Goal: Task Accomplishment & Management: Use online tool/utility

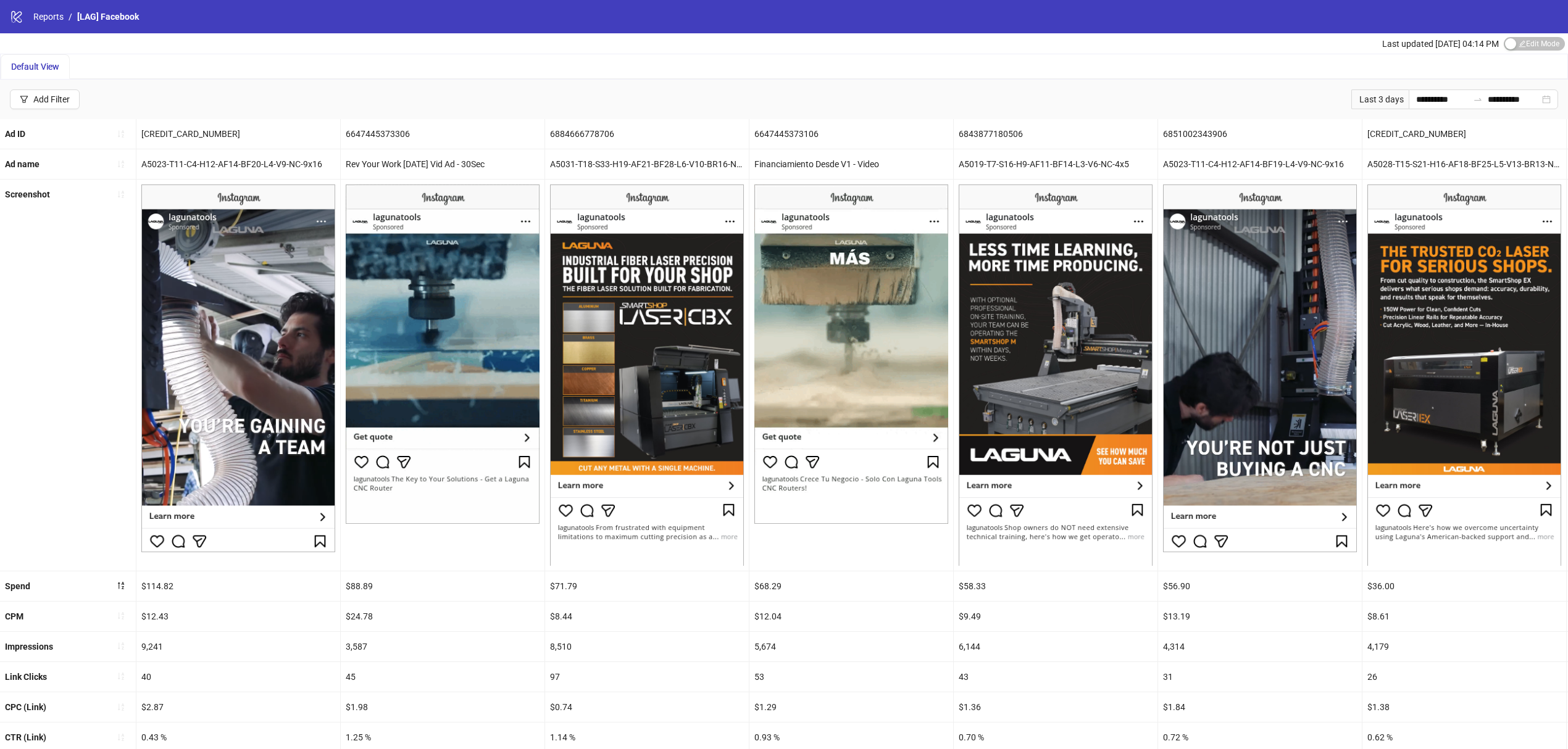
scroll to position [159, 0]
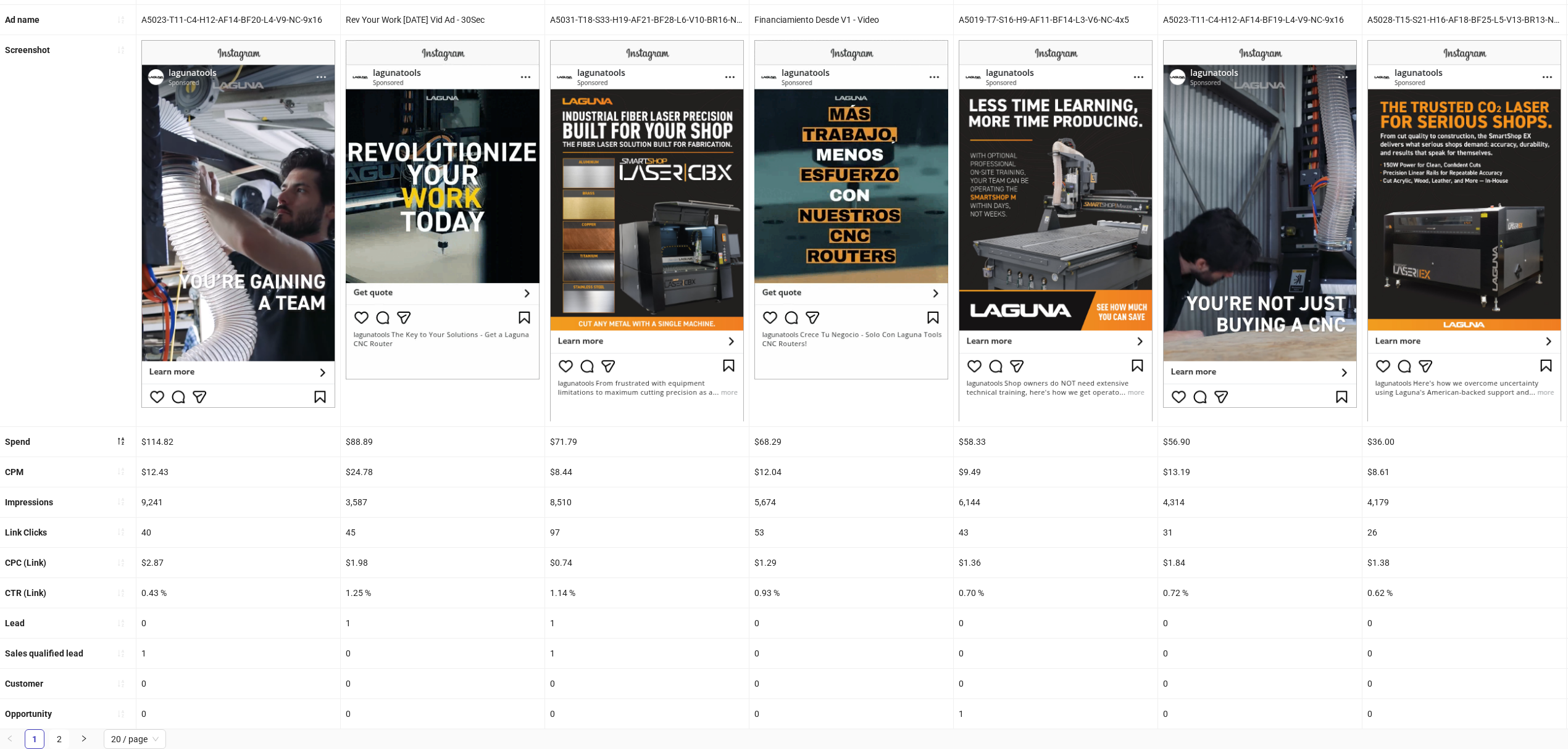
click at [39, 648] on b "Sales qualified lead" at bounding box center [44, 653] width 79 height 10
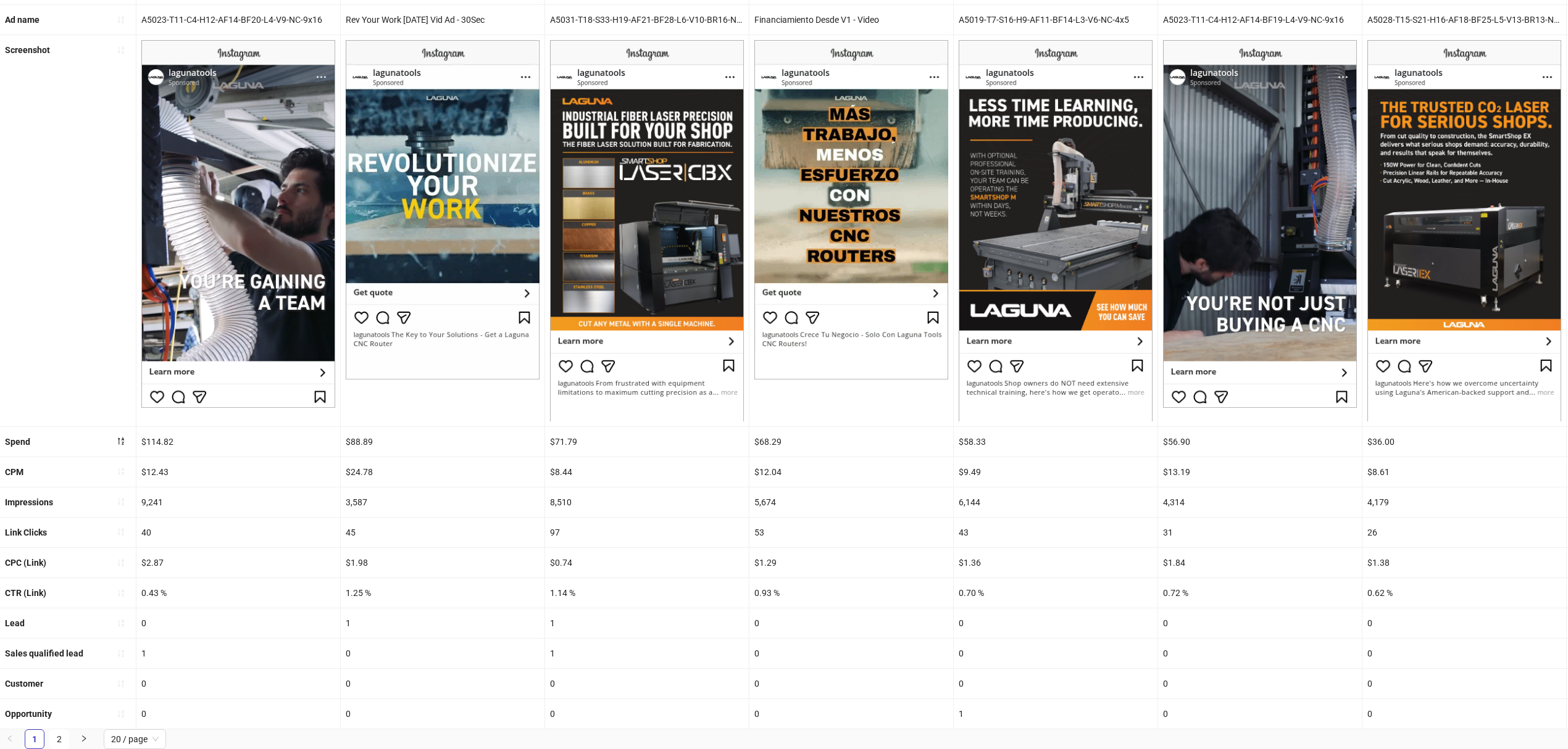
click at [42, 648] on b "Sales qualified lead" at bounding box center [44, 653] width 79 height 10
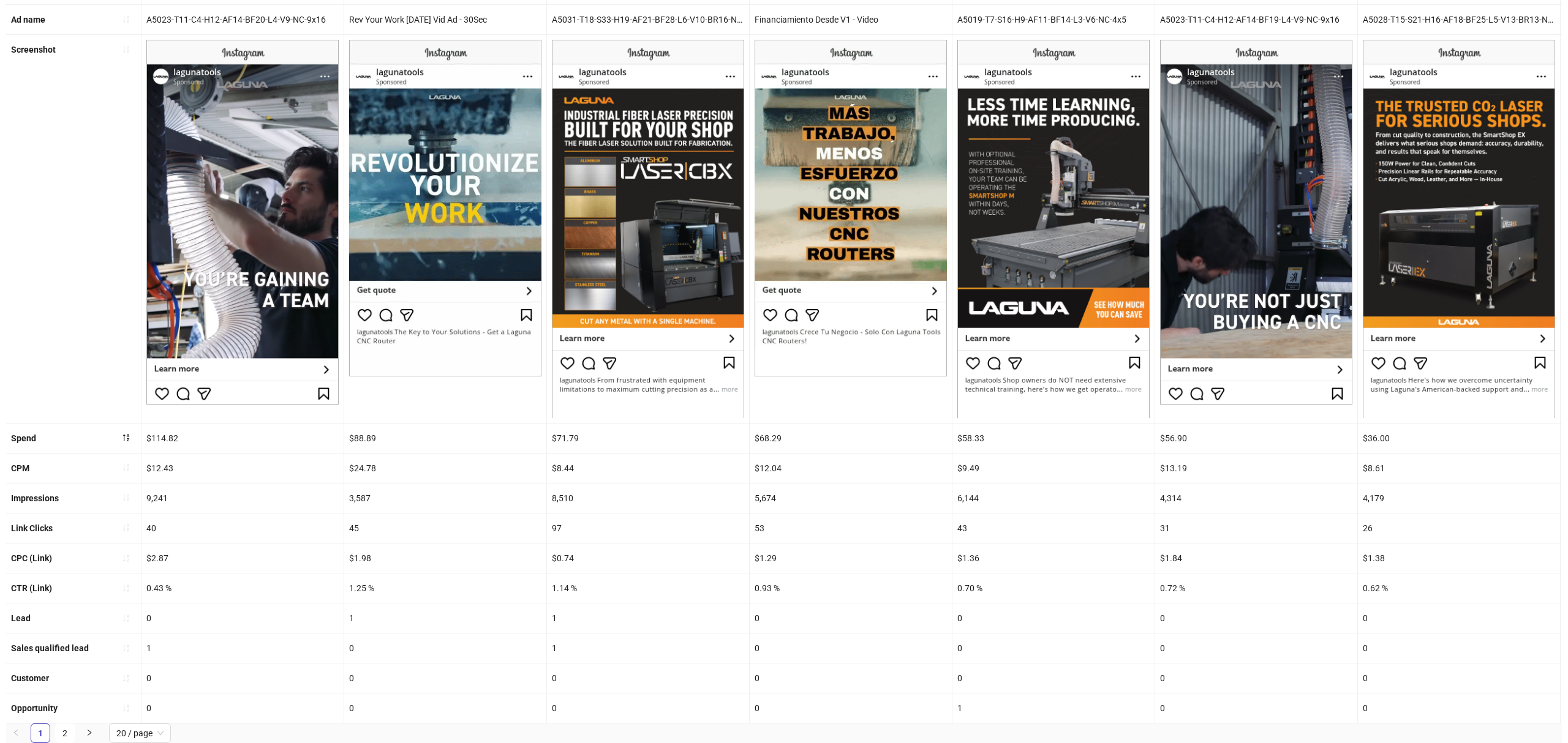
scroll to position [0, 0]
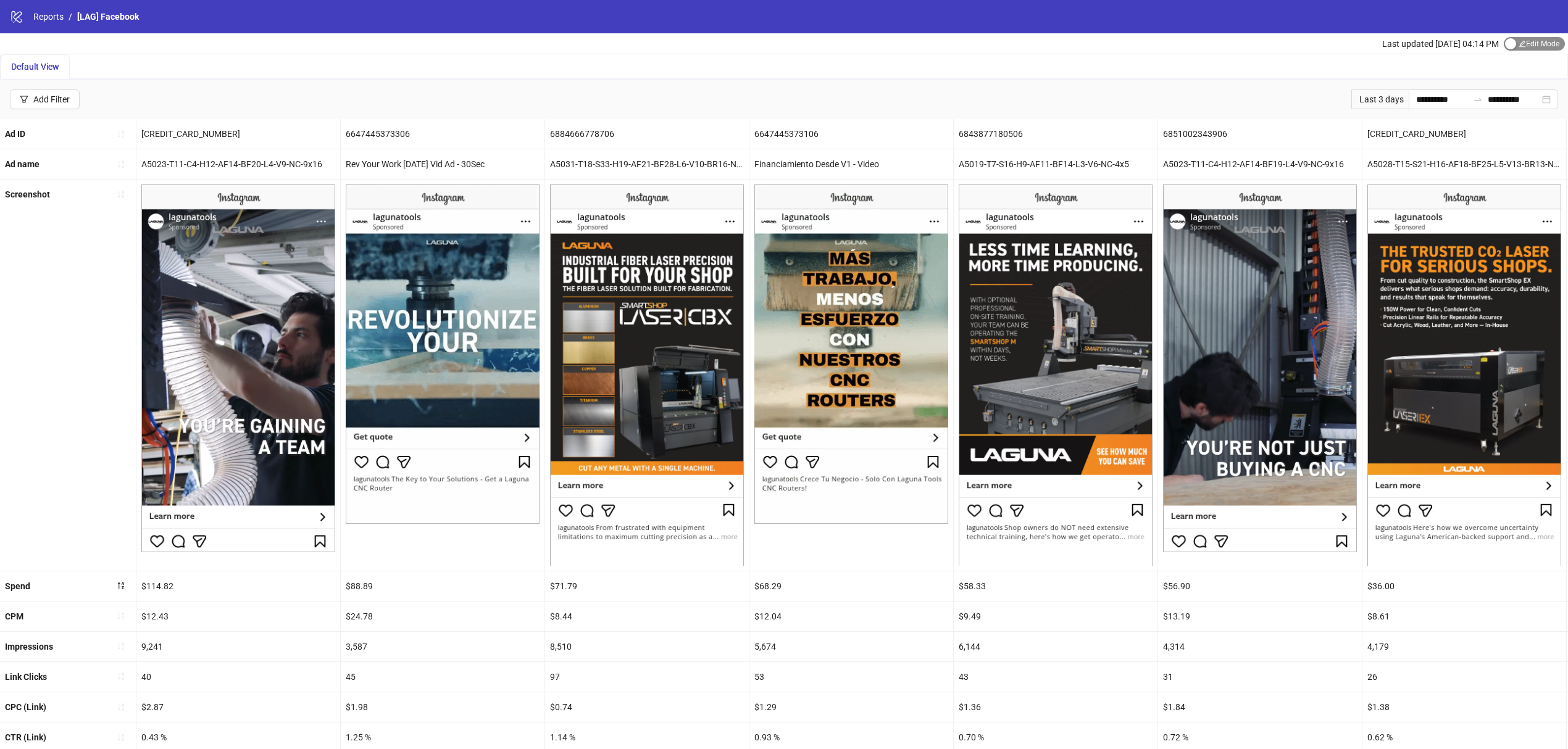
click at [1519, 39] on span "Edit Mode Edit Mode" at bounding box center [1534, 44] width 61 height 14
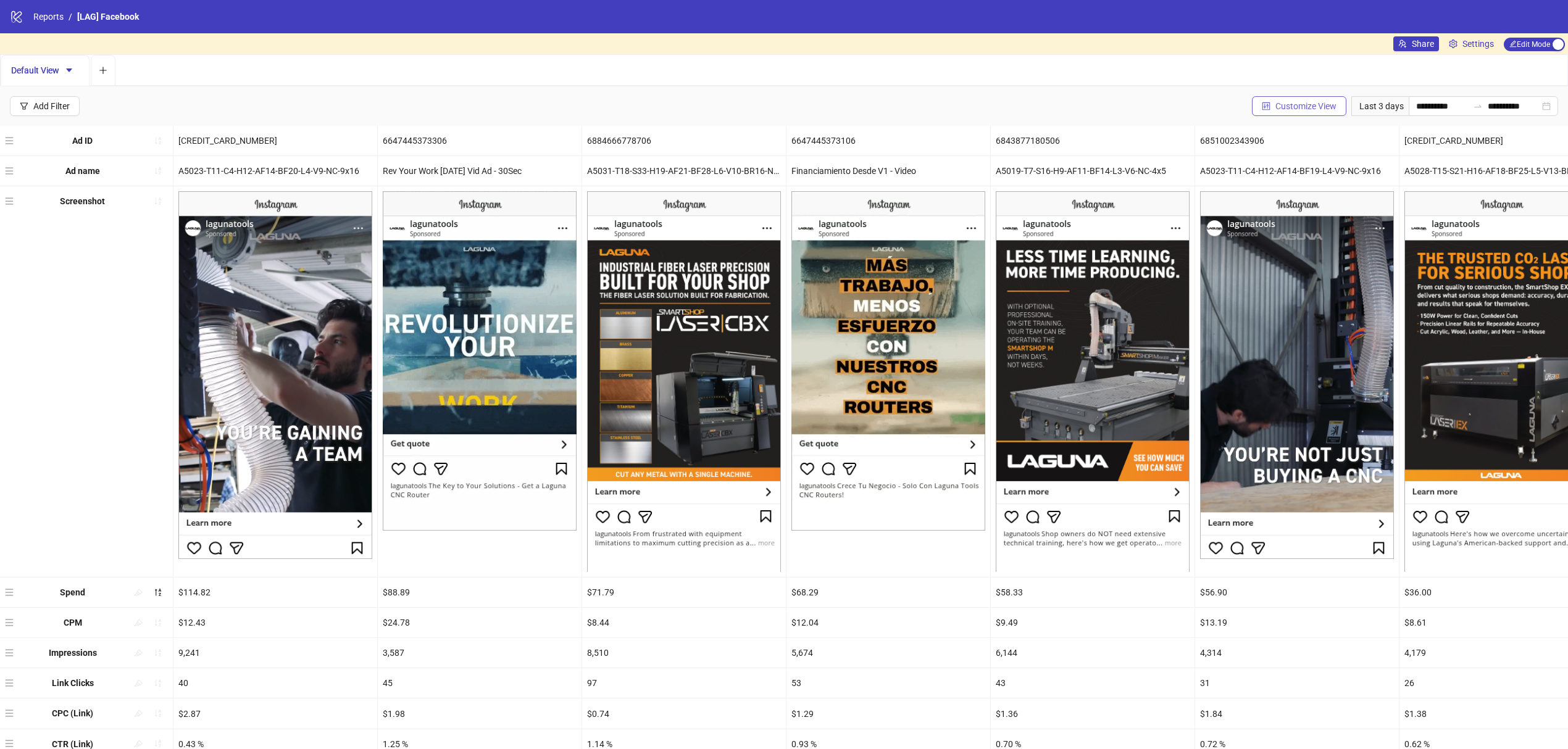
click at [1287, 103] on span "Customize View" at bounding box center [1306, 106] width 61 height 10
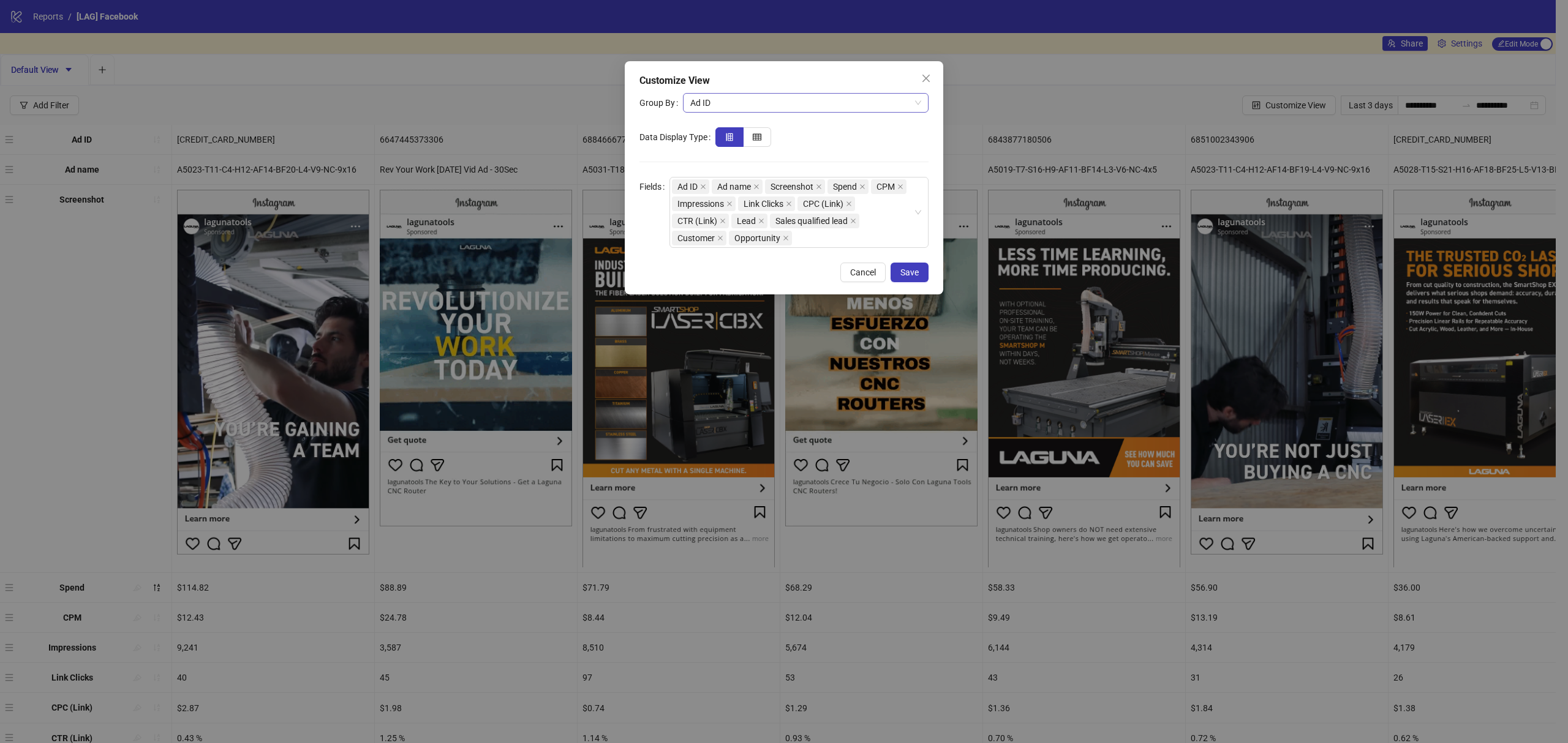
click at [804, 100] on span "Ad ID" at bounding box center [806, 103] width 231 height 18
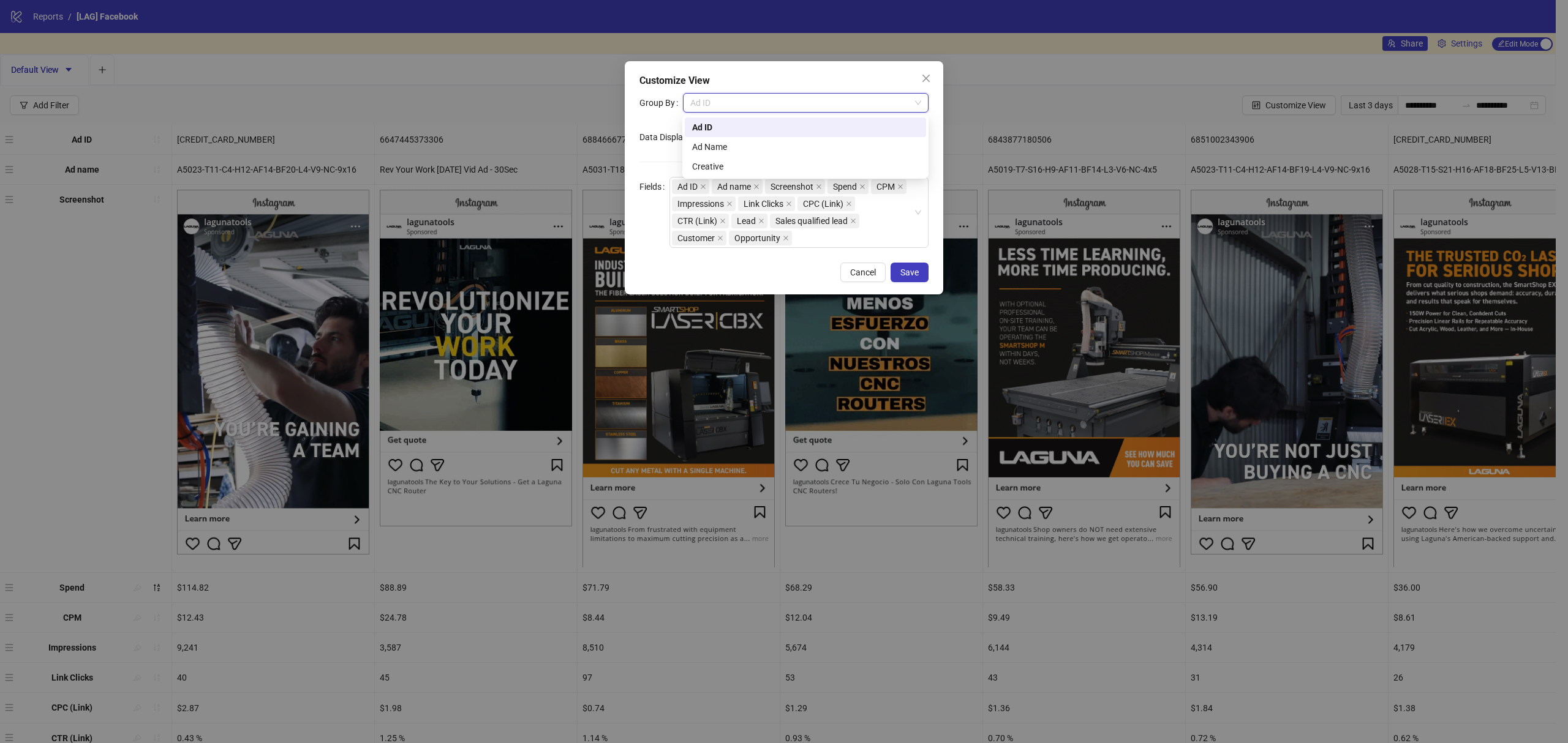
click at [799, 96] on span "Ad ID" at bounding box center [806, 103] width 231 height 18
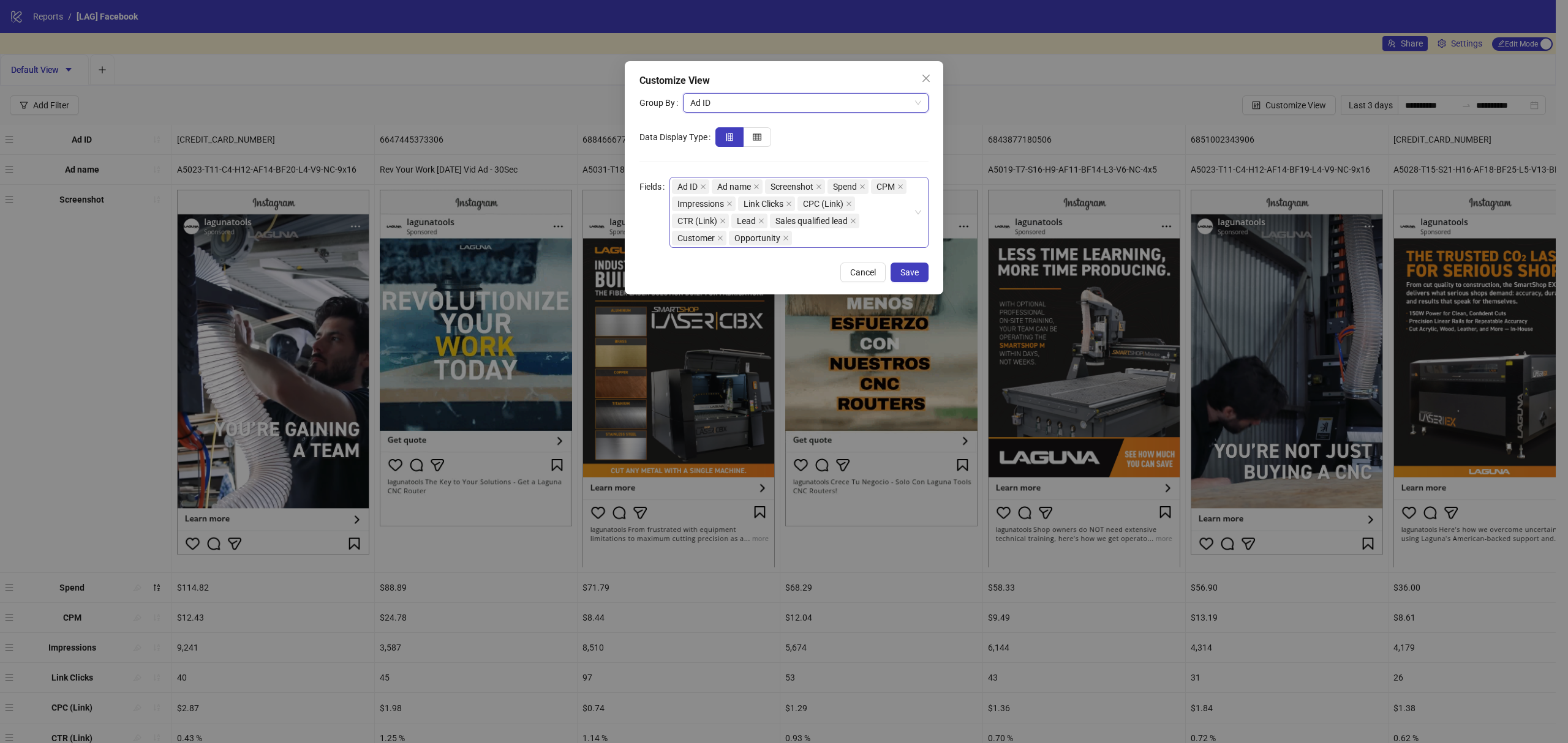
click at [823, 238] on div "Ad ID Ad name Screenshot Spend CPM Impressions Link Clicks CPC (Link) CTR (Link…" at bounding box center [792, 212] width 241 height 69
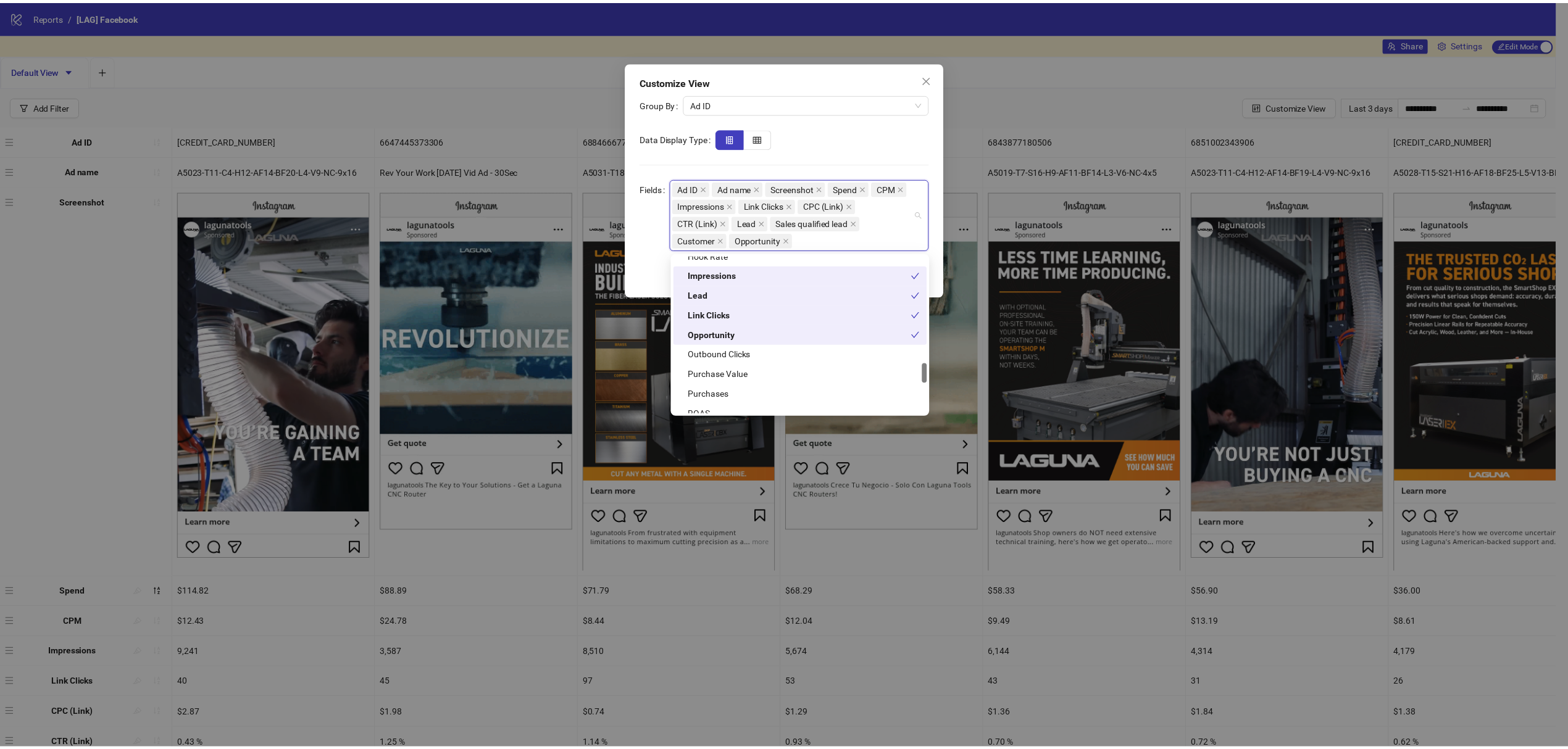
scroll to position [694, 0]
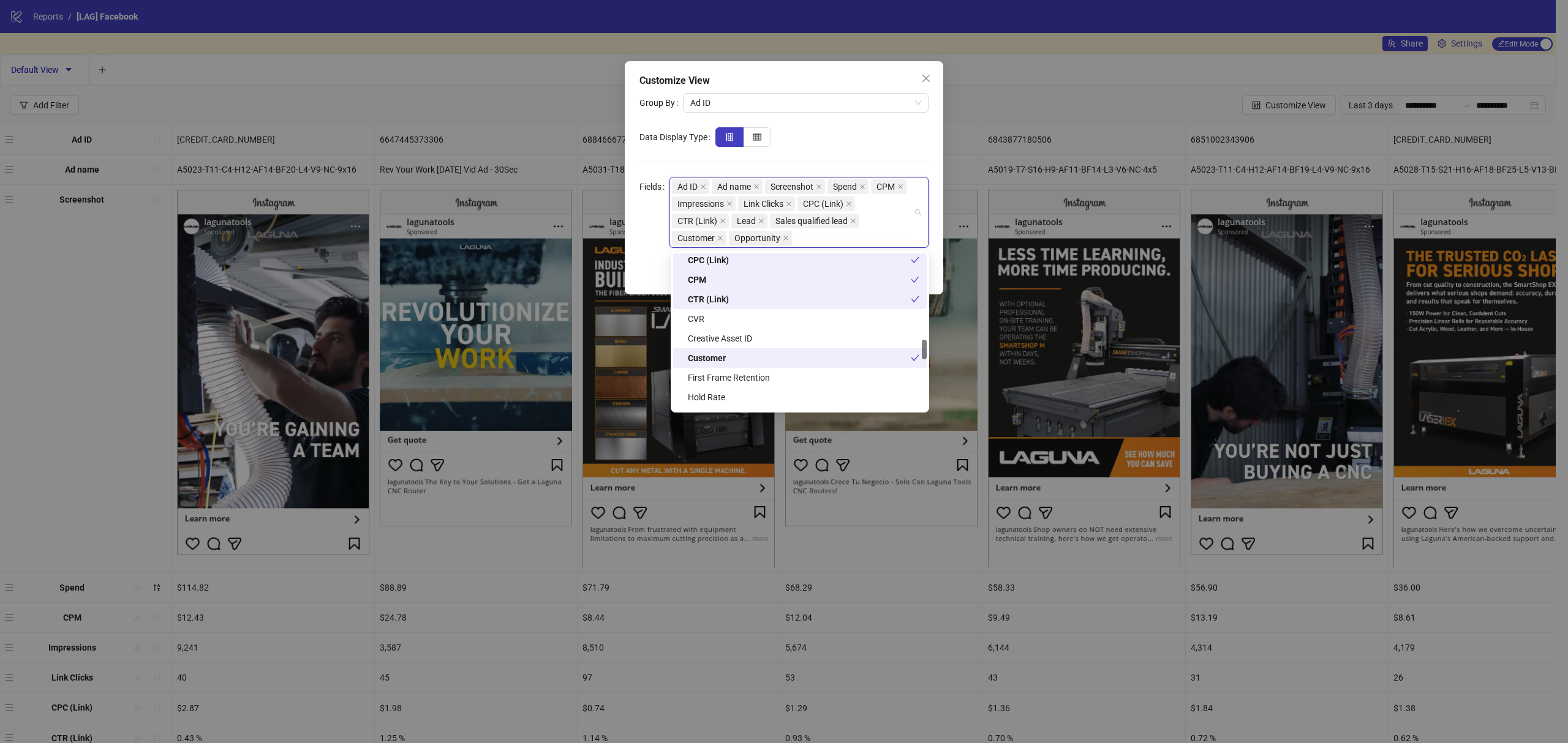
click at [847, 92] on div "Customize View Group By Ad ID Data Display Type Fields Ad ID Ad name Screenshot…" at bounding box center [784, 178] width 319 height 234
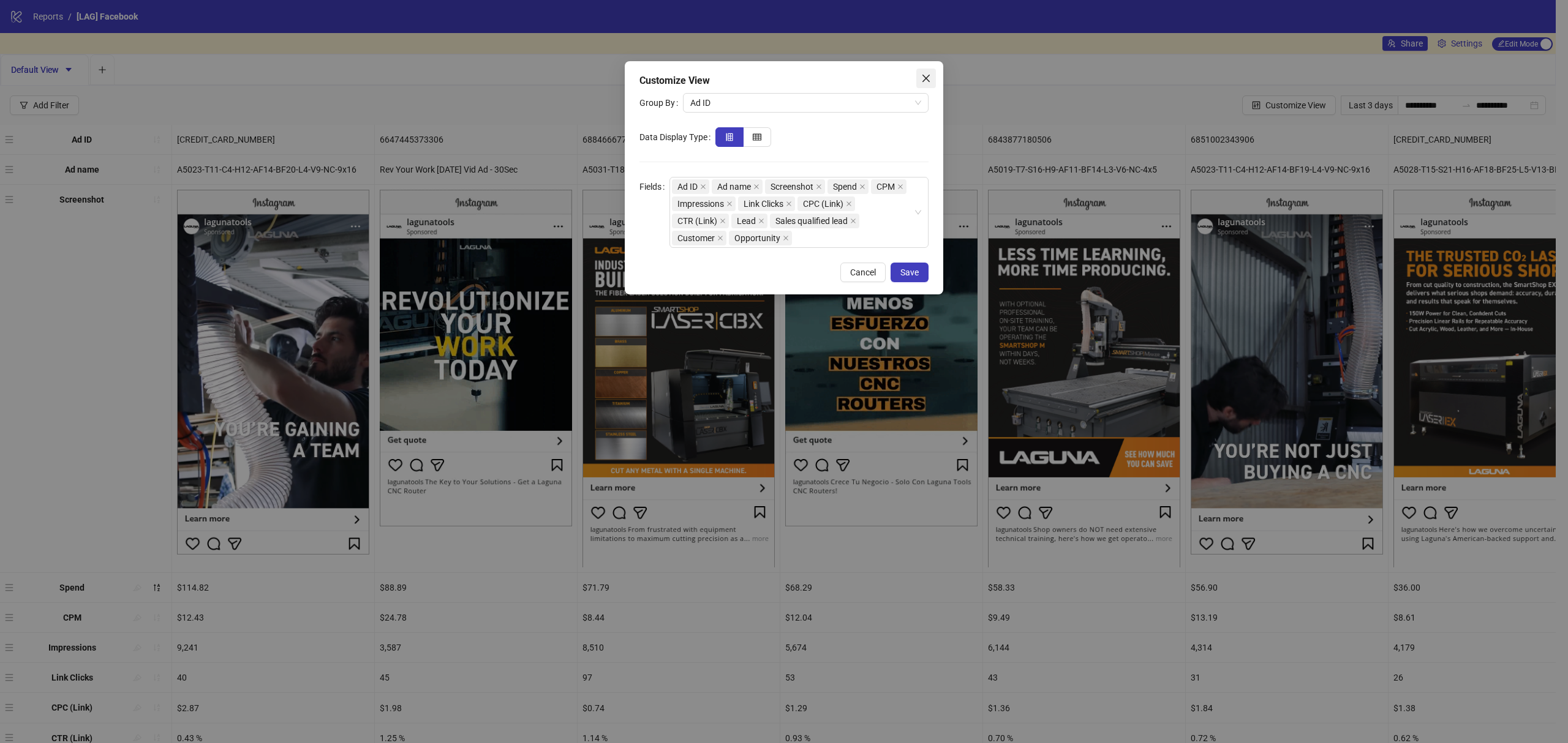
click at [916, 75] on span "Close" at bounding box center [926, 79] width 20 height 10
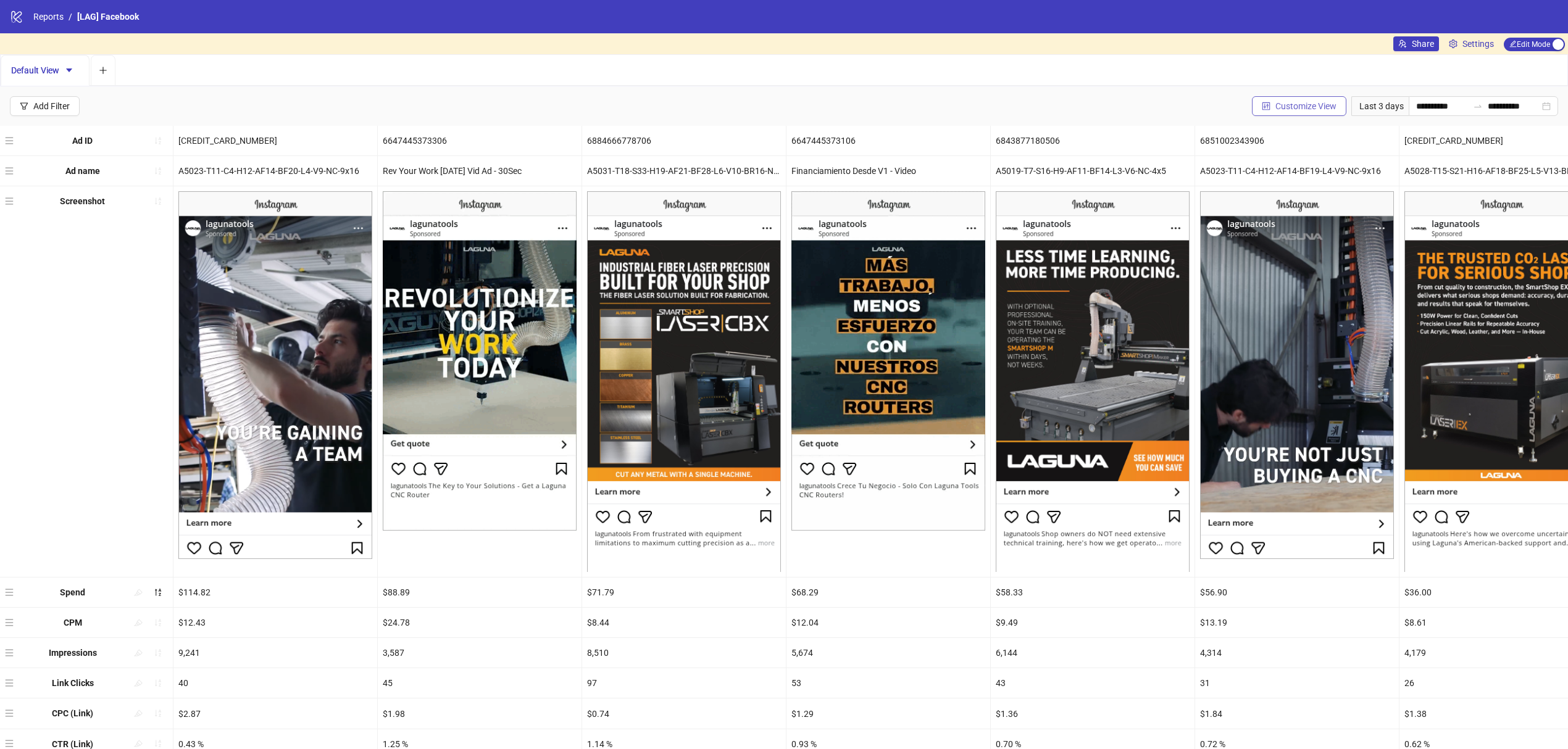
click at [1265, 98] on button "Customize View" at bounding box center [1299, 106] width 94 height 20
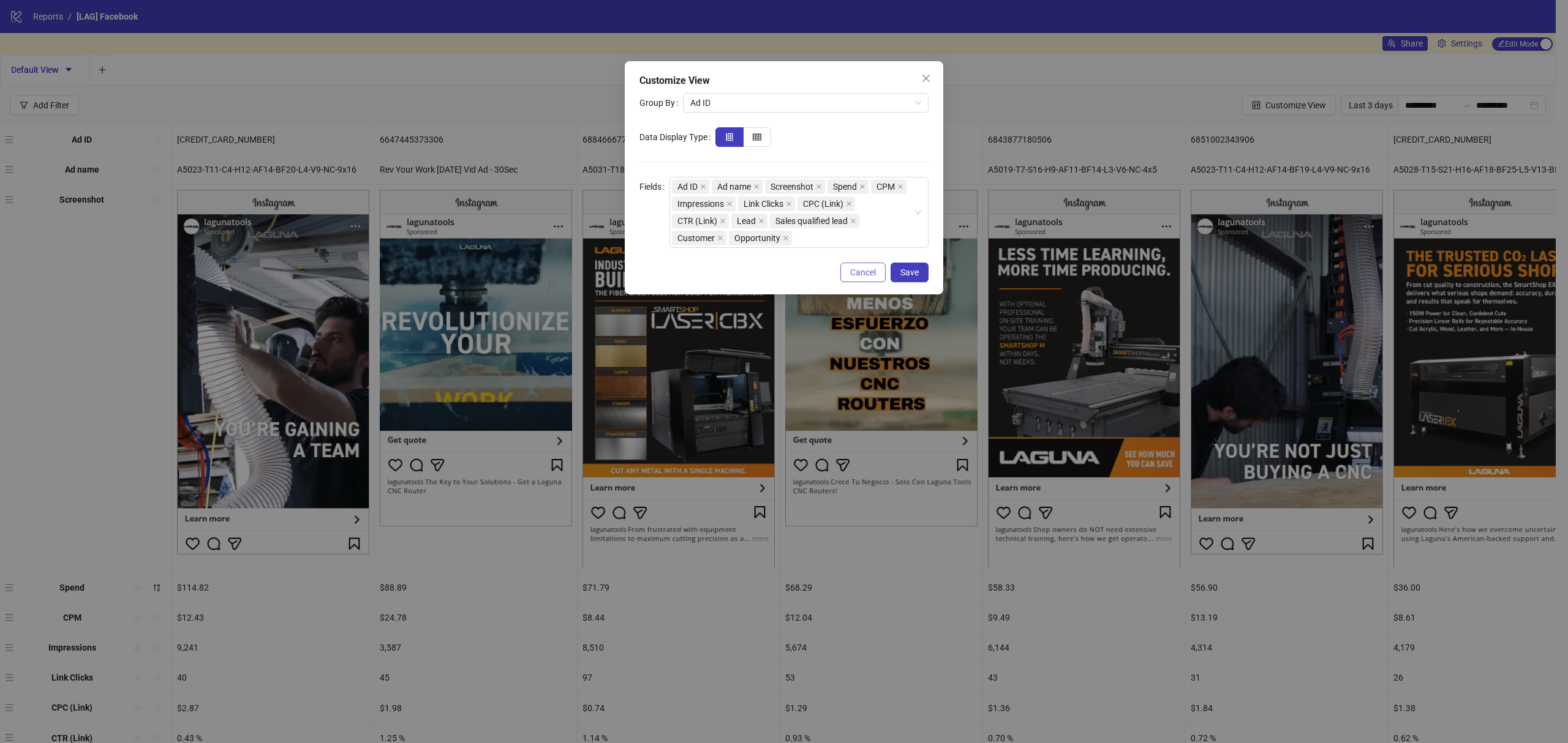
click at [856, 272] on span "Cancel" at bounding box center [863, 272] width 25 height 10
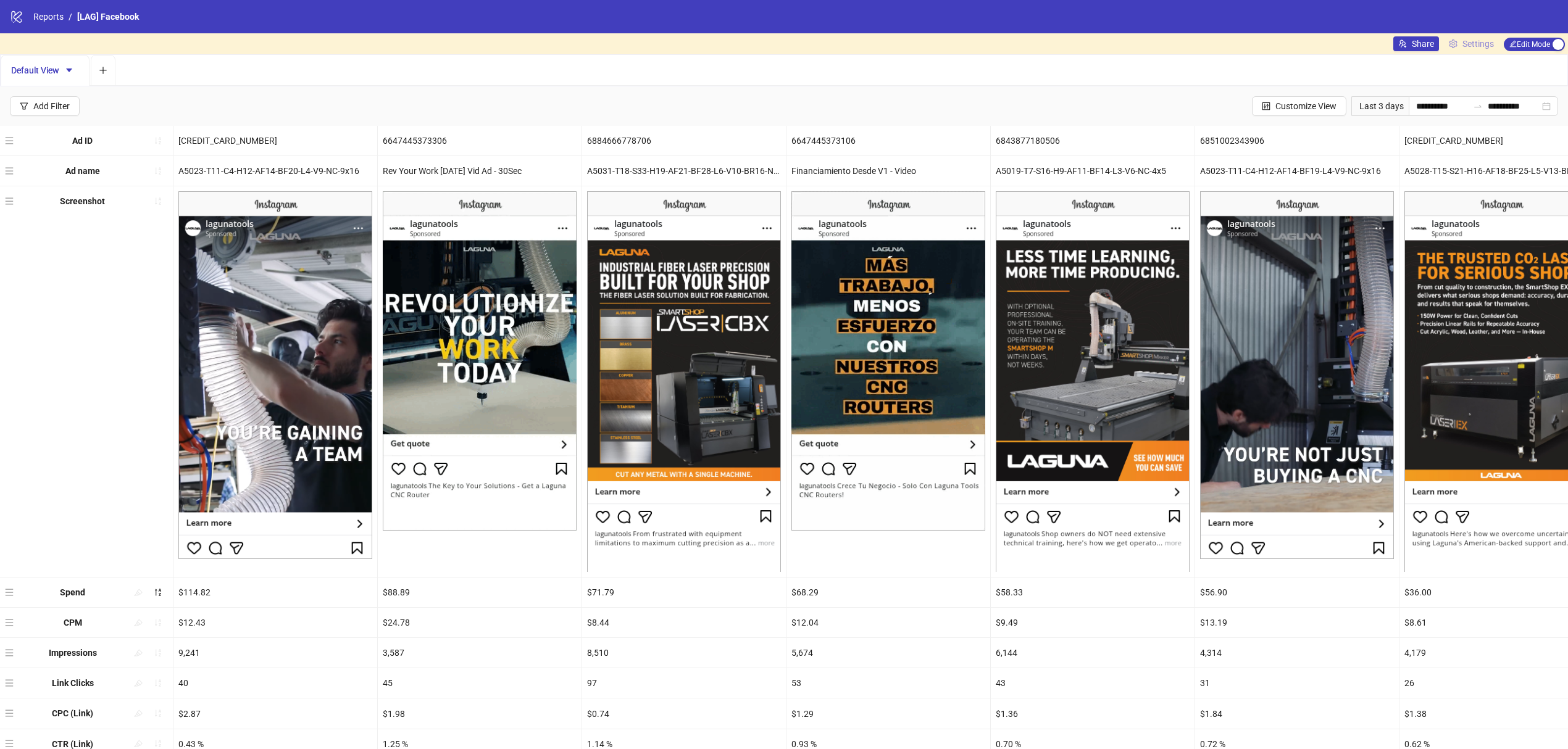
click at [1472, 40] on span "Settings" at bounding box center [1479, 44] width 31 height 14
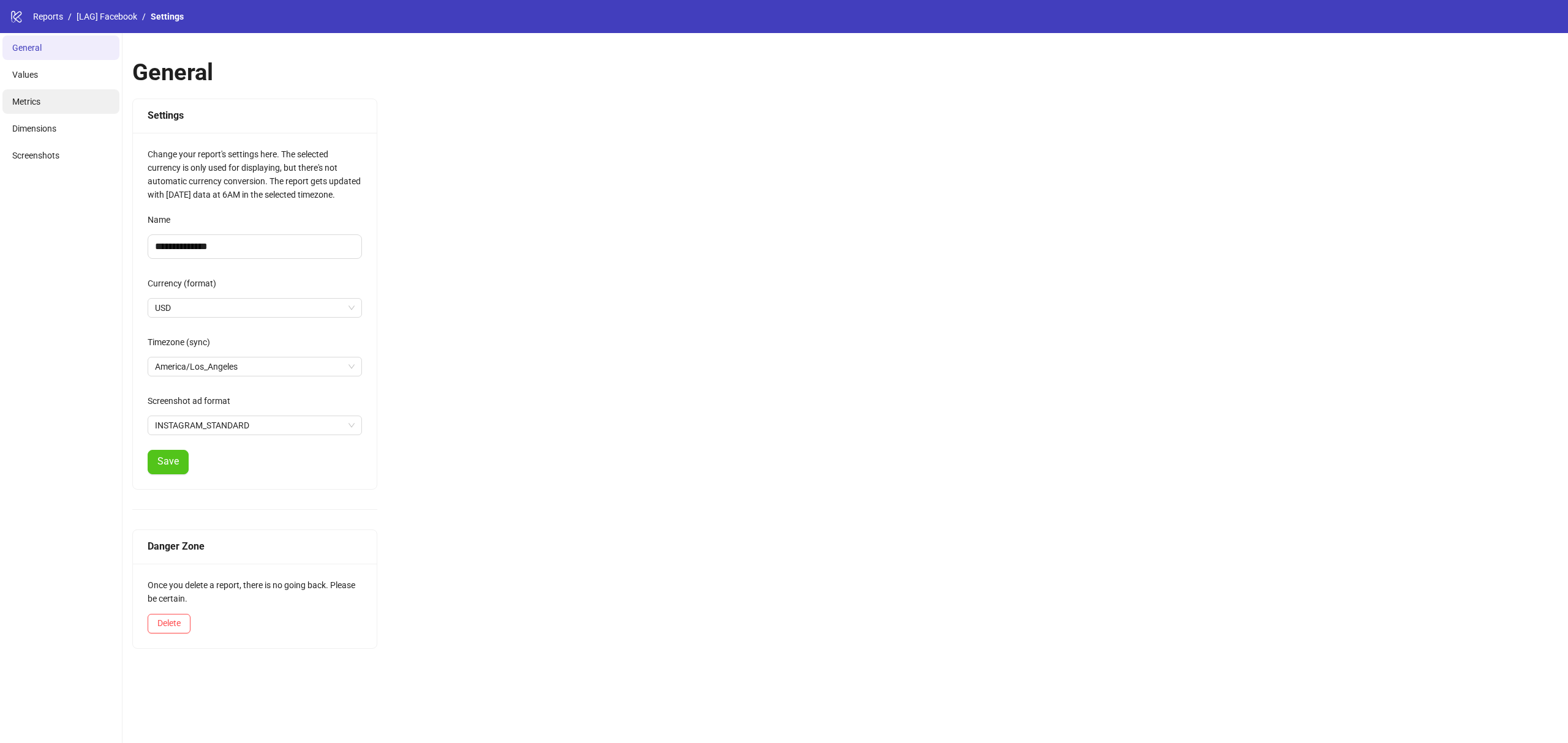
click at [62, 108] on li "Metrics" at bounding box center [60, 101] width 117 height 25
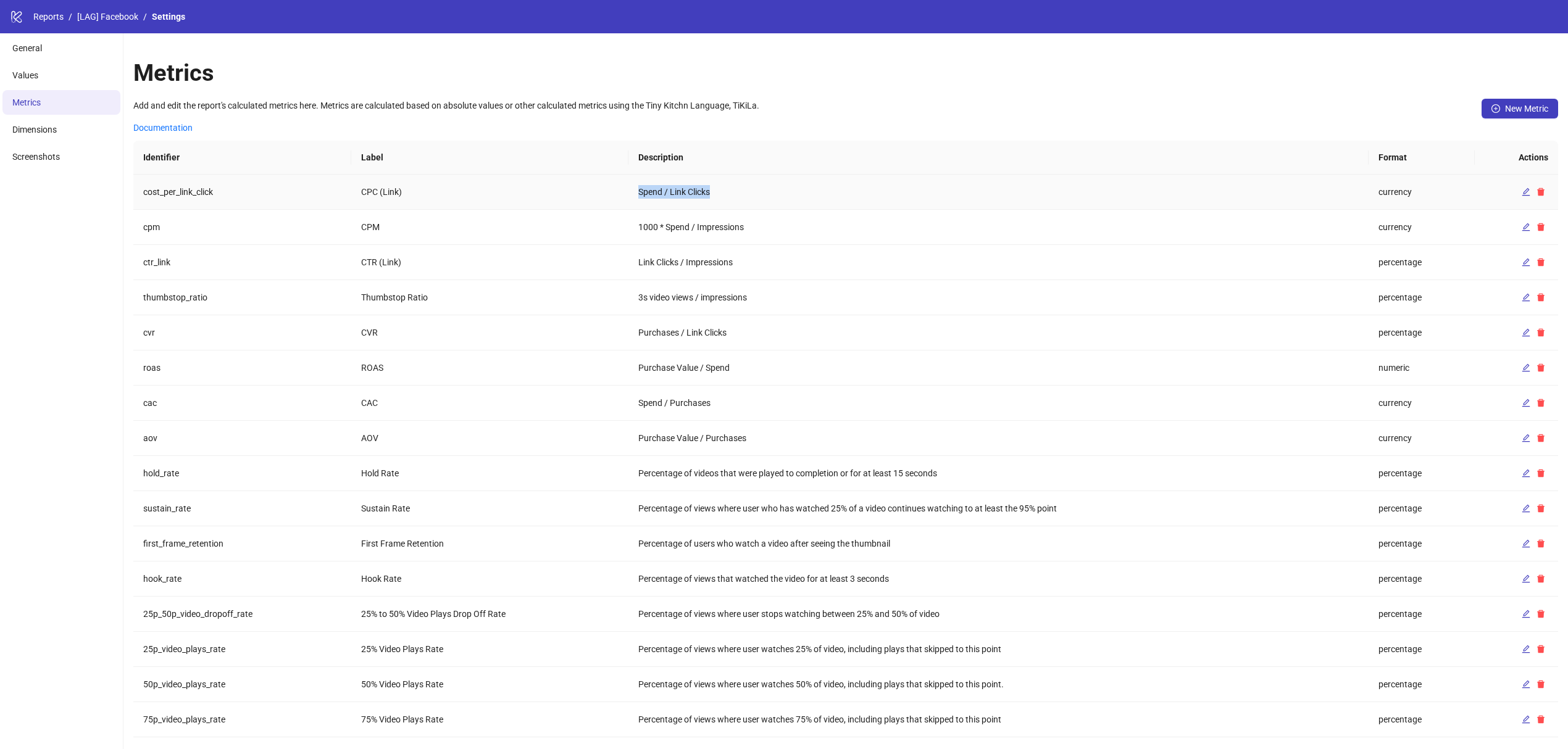
drag, startPoint x: 636, startPoint y: 185, endPoint x: 811, endPoint y: 186, distance: 175.0
click at [811, 186] on td "Spend / Link Clicks" at bounding box center [998, 192] width 740 height 35
copy td "Spend / Link Clicks"
click at [1519, 103] on span "New Metric" at bounding box center [1527, 108] width 44 height 10
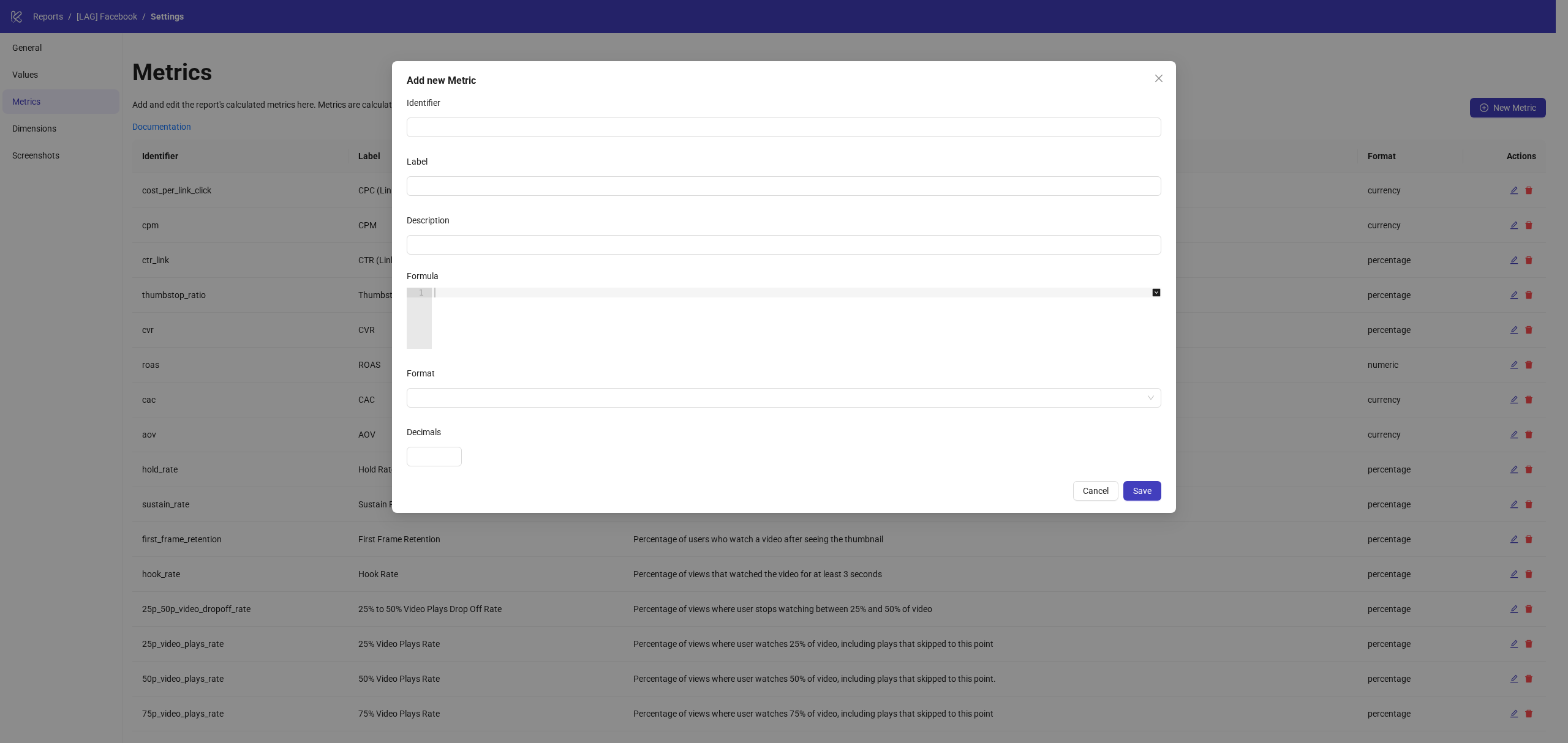
click at [483, 315] on div at bounding box center [803, 328] width 743 height 81
paste textarea "**********"
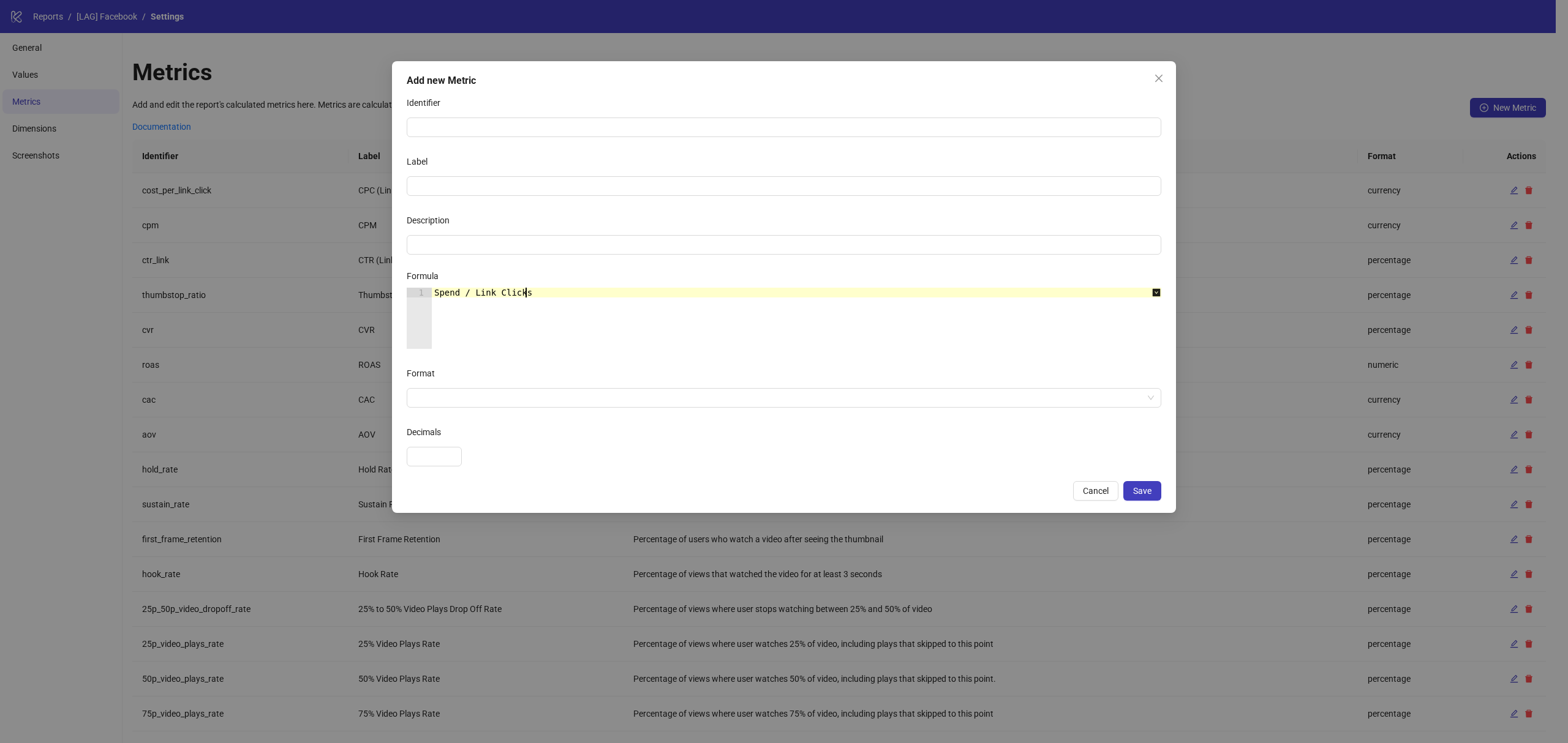
click at [581, 300] on div "Spend / Link Clicks" at bounding box center [803, 328] width 743 height 81
click at [434, 293] on div "Spend / Link Clicks" at bounding box center [803, 328] width 743 height 81
click at [545, 315] on div "=Spend / Link Clicks" at bounding box center [803, 328] width 743 height 81
click at [620, 309] on div "=Spend / Link Clicks" at bounding box center [803, 328] width 743 height 81
click at [529, 287] on div "Formula" at bounding box center [784, 279] width 755 height 18
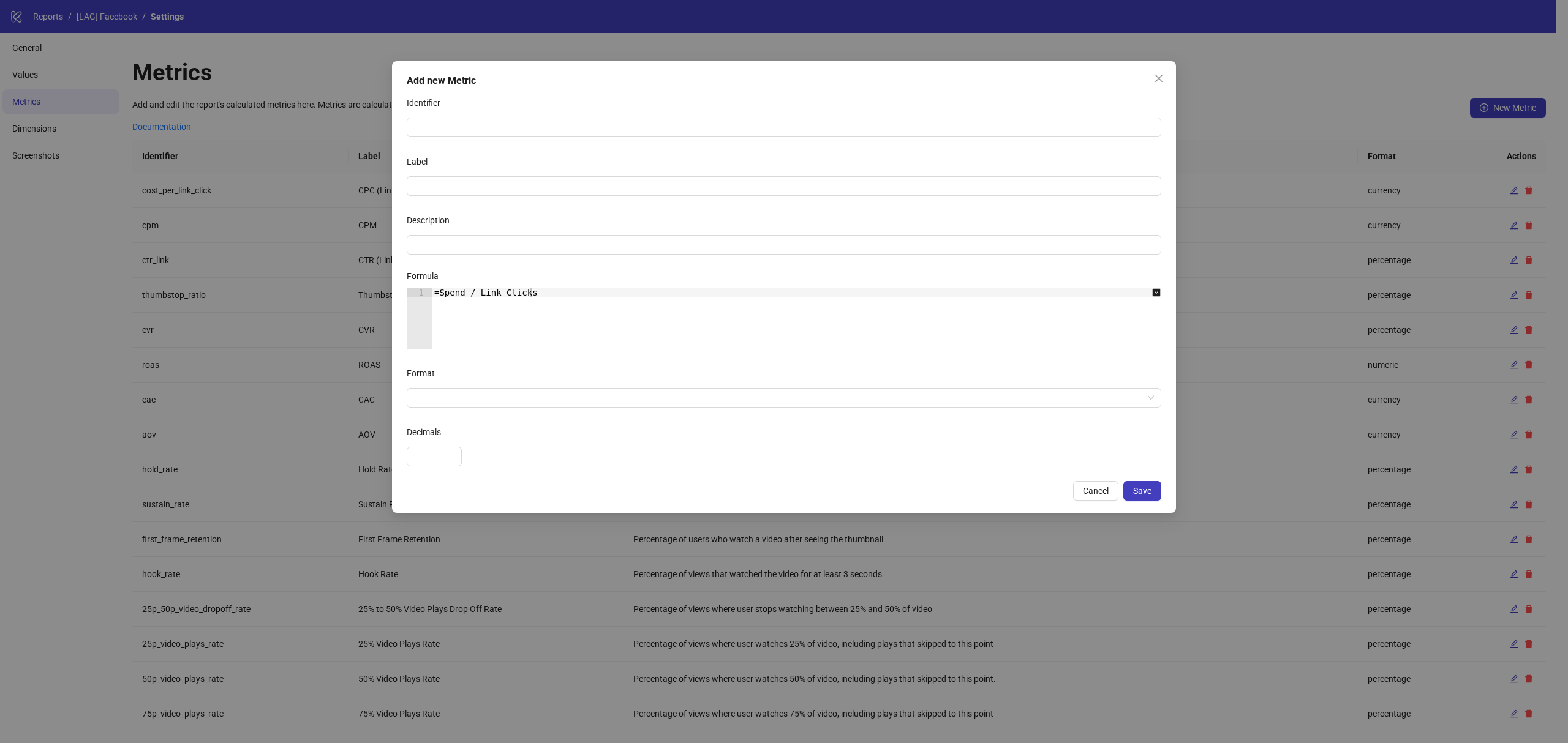
drag, startPoint x: 527, startPoint y: 270, endPoint x: 475, endPoint y: 302, distance: 61.1
click at [527, 272] on div "Formula" at bounding box center [784, 279] width 755 height 18
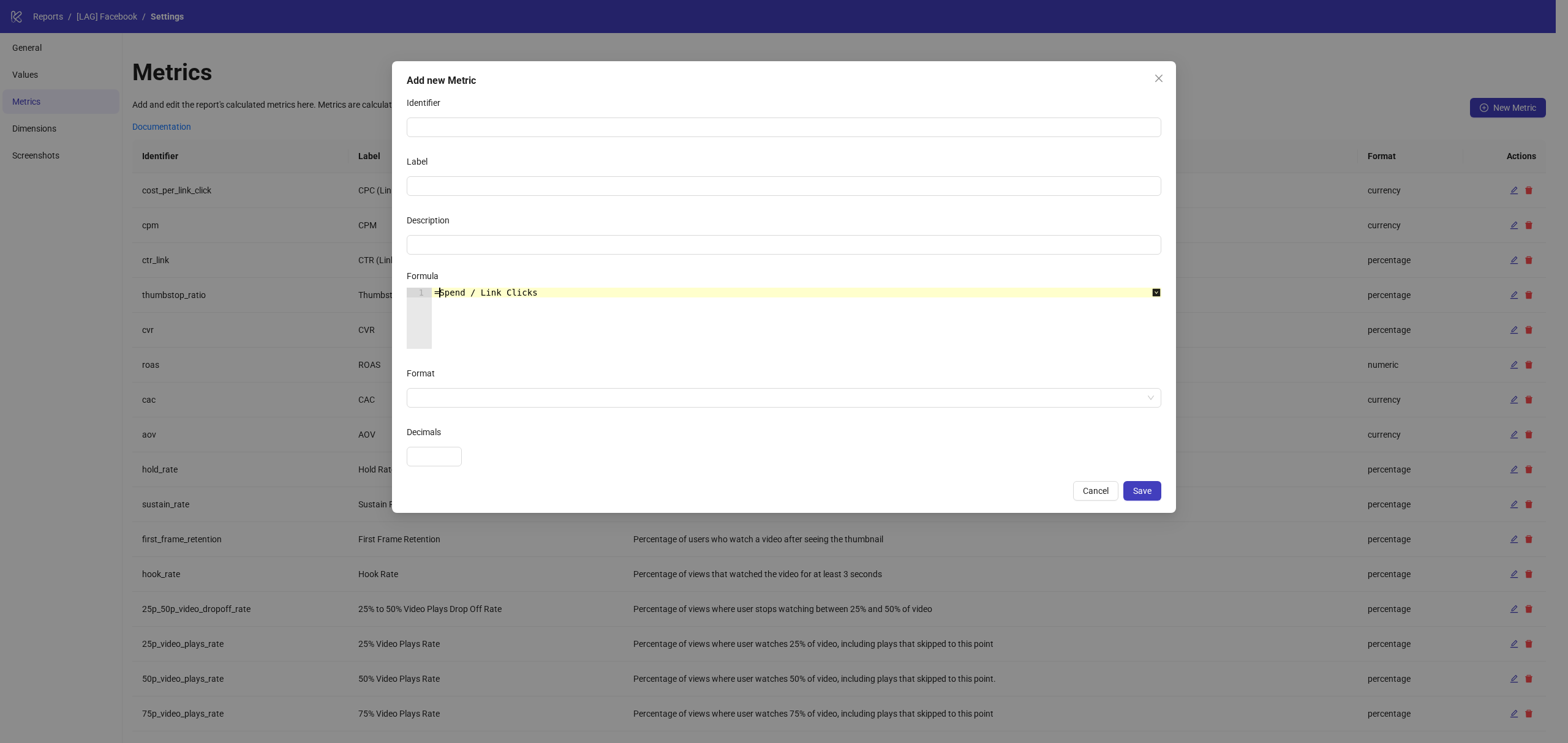
click at [438, 294] on div "=Spend / Link Clicks" at bounding box center [803, 328] width 743 height 81
type textarea "**********"
click at [515, 300] on div "Spend / Link Clicks" at bounding box center [803, 328] width 743 height 81
drag, startPoint x: 591, startPoint y: 305, endPoint x: 338, endPoint y: 294, distance: 253.2
click at [338, 294] on div "**********" at bounding box center [784, 372] width 1568 height 743
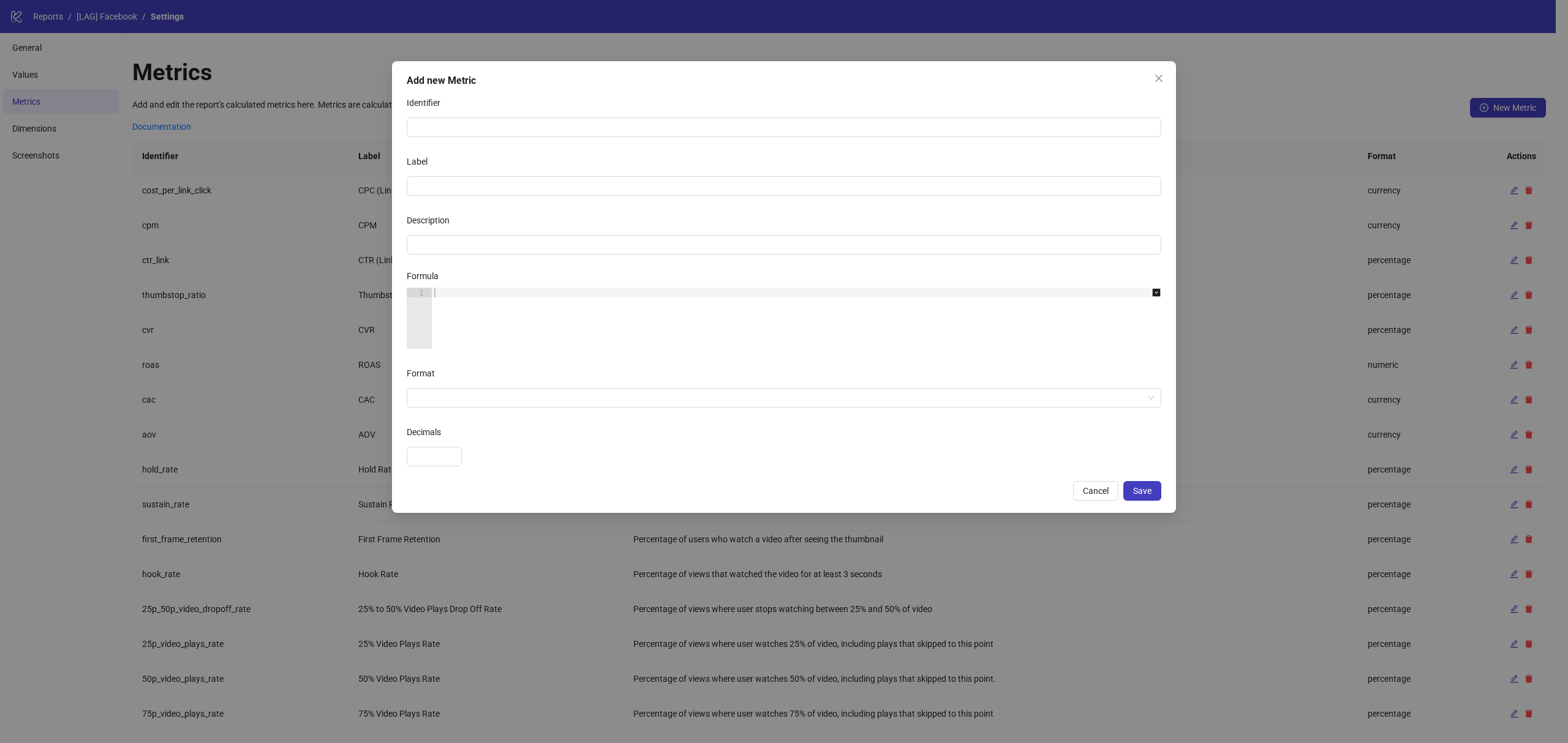
click at [297, 235] on div "Add new Metric Identifier Label Description Formula 1 XXXXXXXXXXXXXXXXXXXXXXXXX…" at bounding box center [784, 372] width 1568 height 743
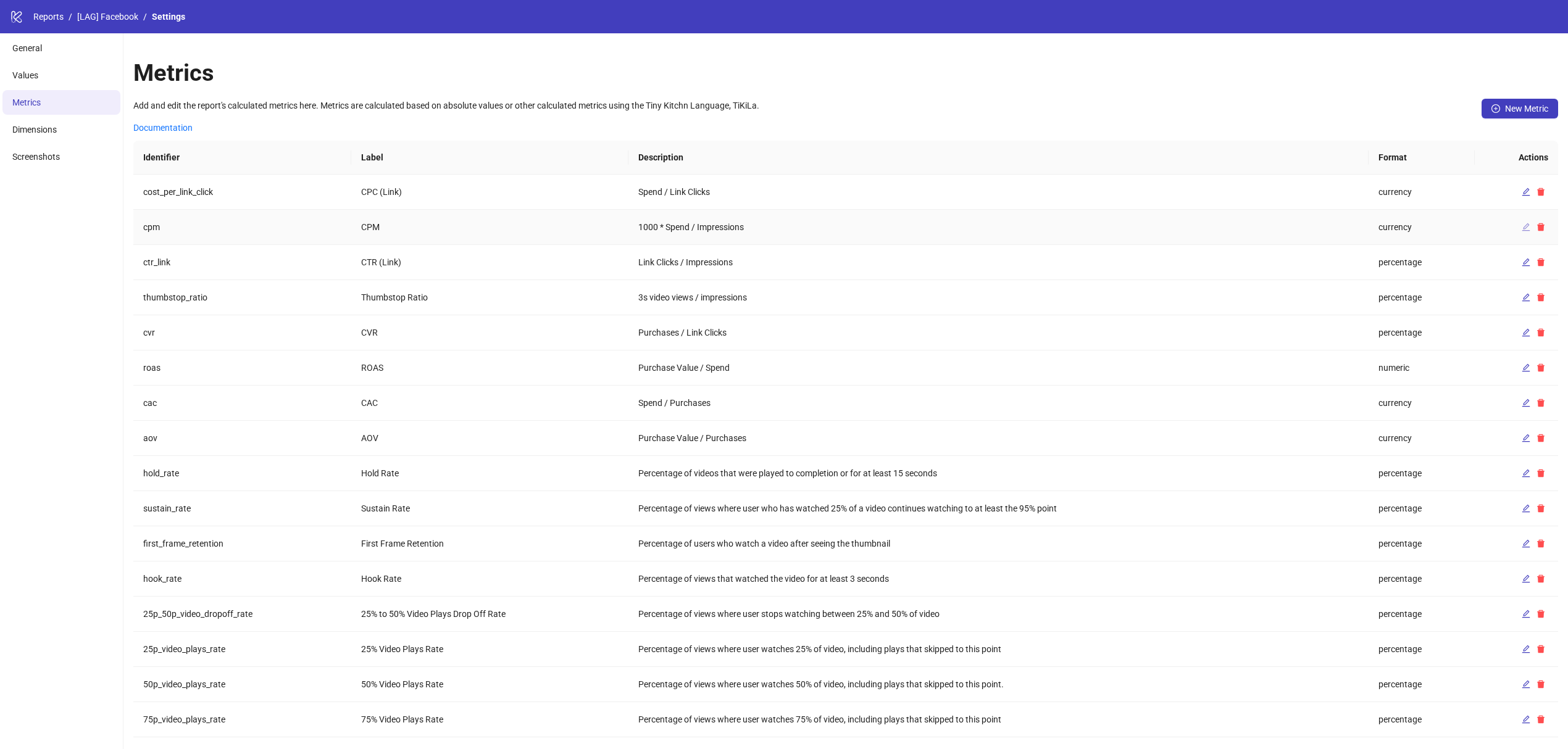
click at [1527, 226] on icon "edit" at bounding box center [1527, 227] width 9 height 9
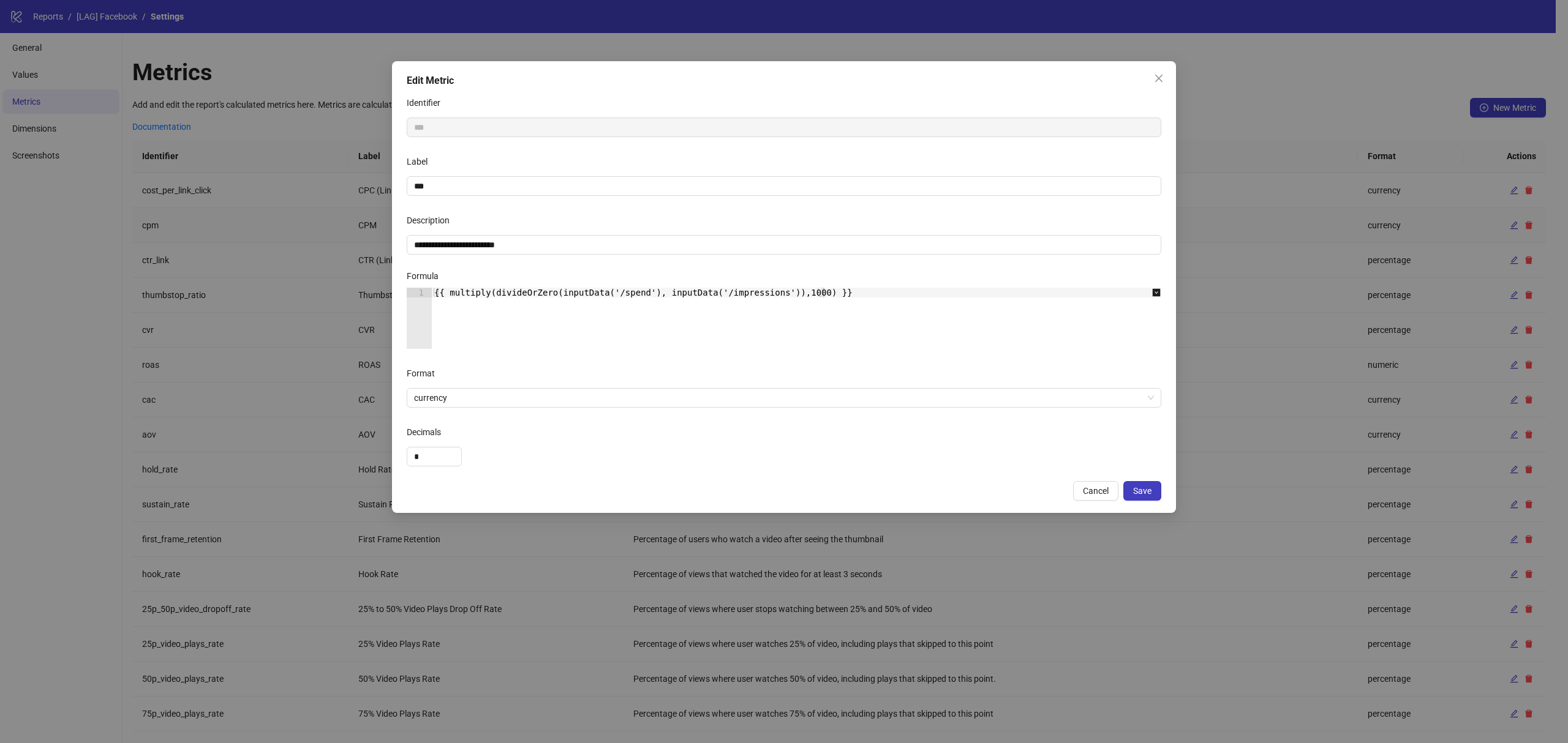
type textarea "**********"
click at [682, 322] on div "{{ multiply(divideOrZero(inputData('/spend'), inputData('/impressions')),1000) …" at bounding box center [803, 328] width 743 height 81
click at [1157, 79] on icon "close" at bounding box center [1159, 79] width 7 height 7
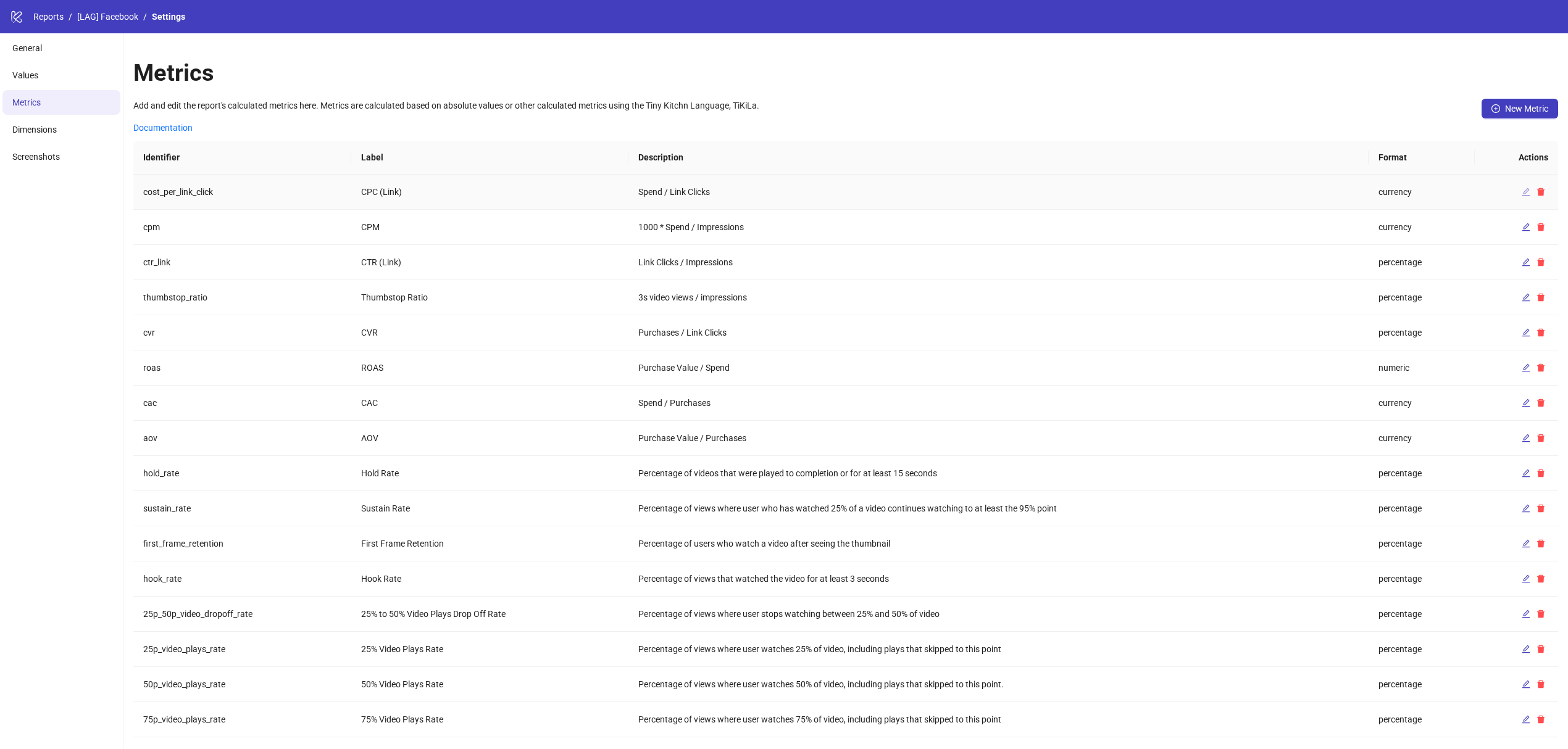
click at [1524, 189] on icon "edit" at bounding box center [1527, 192] width 9 height 9
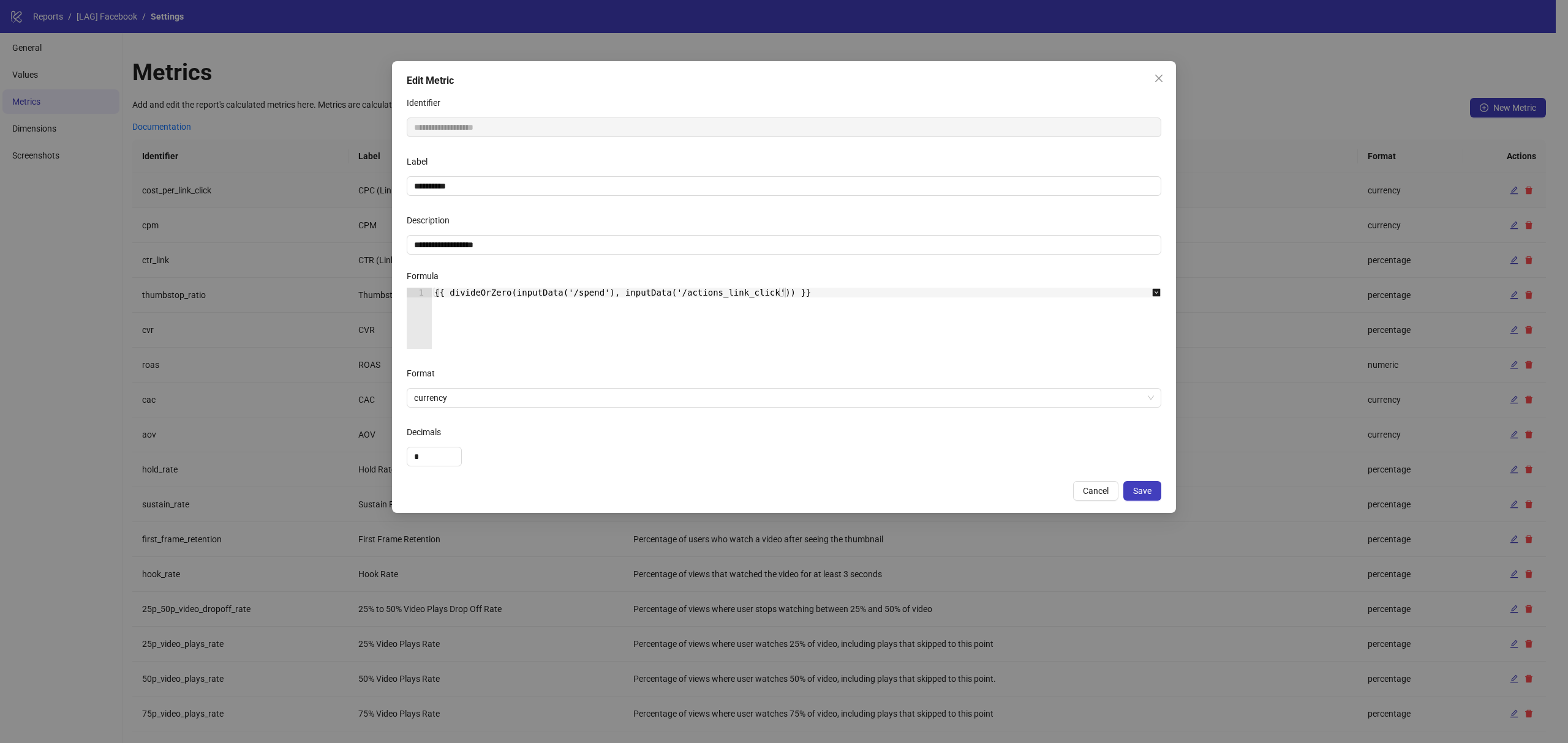
type textarea "**********"
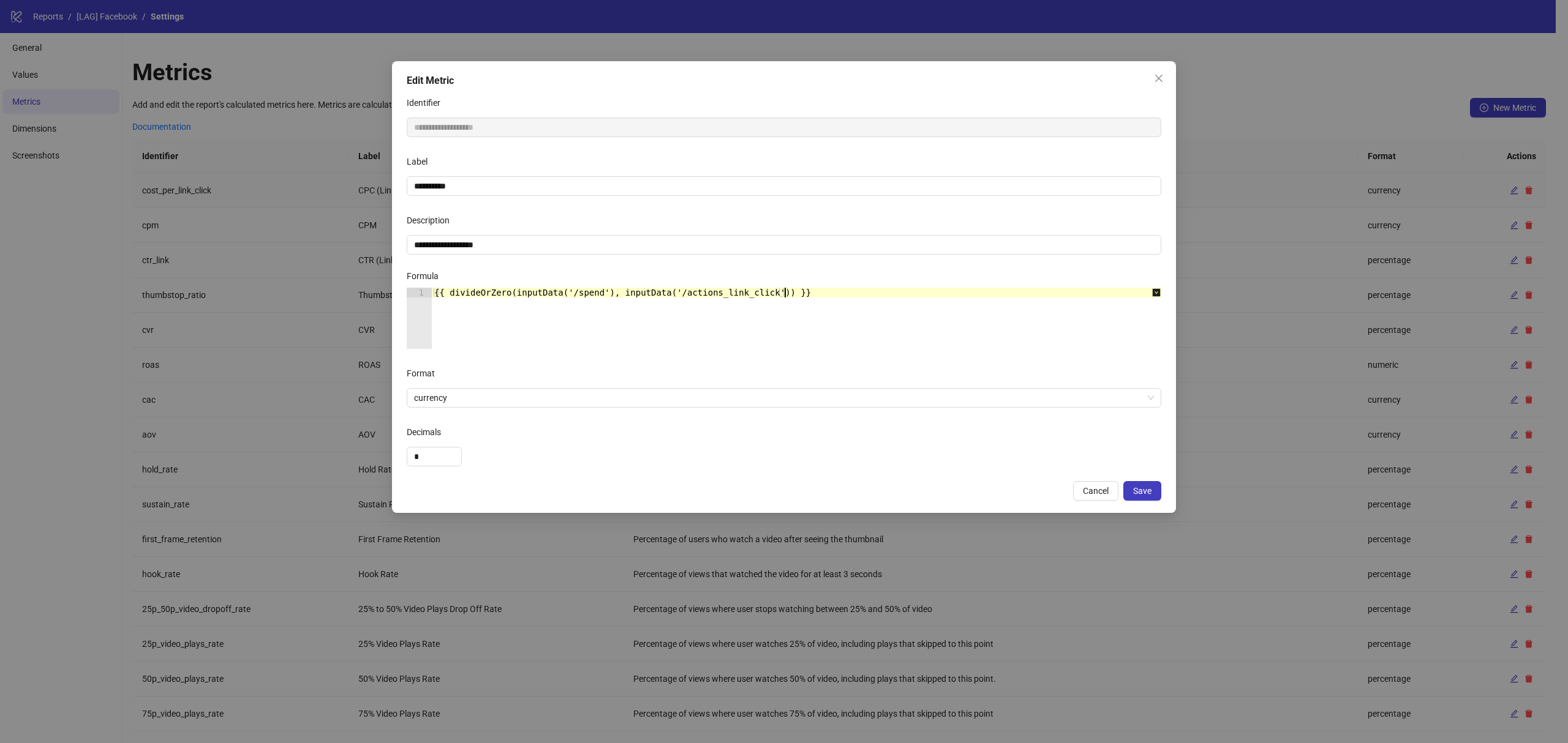
click at [733, 309] on div "{{ divideOrZero(inputData('/spend'), inputData('/actions_link_click')) }}" at bounding box center [803, 328] width 743 height 81
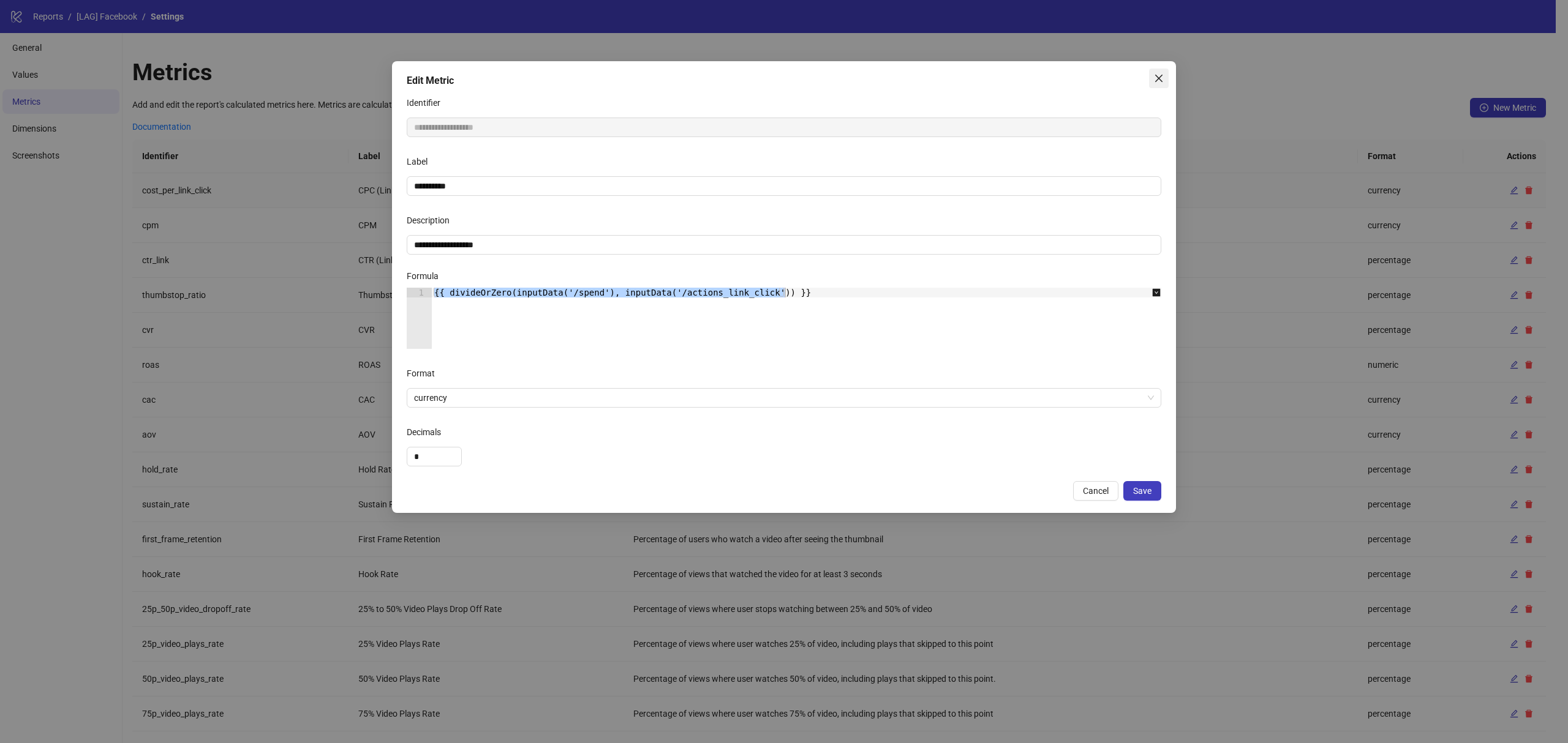
click at [1161, 77] on icon "close" at bounding box center [1159, 79] width 10 height 10
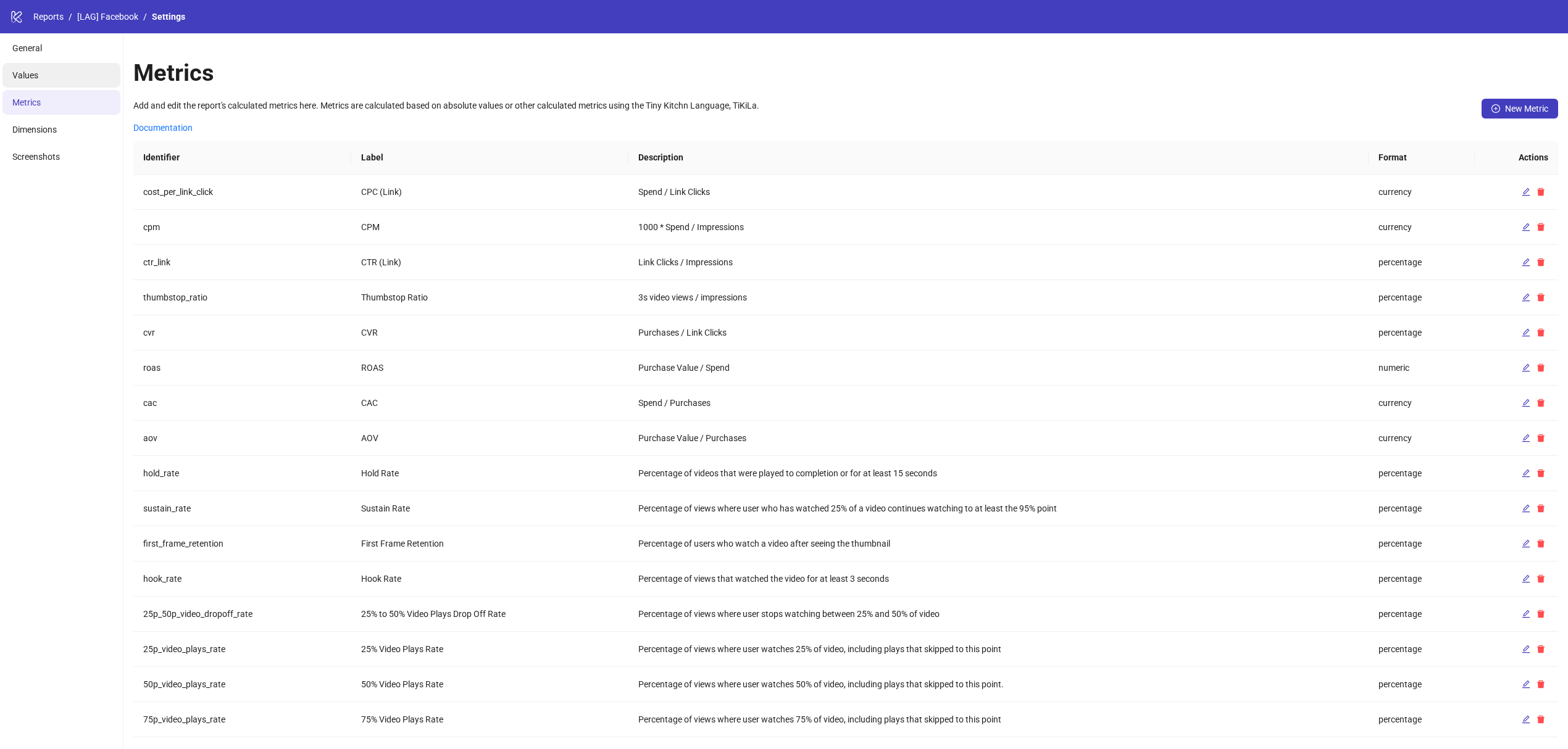
click at [71, 87] on li "Values" at bounding box center [61, 75] width 118 height 25
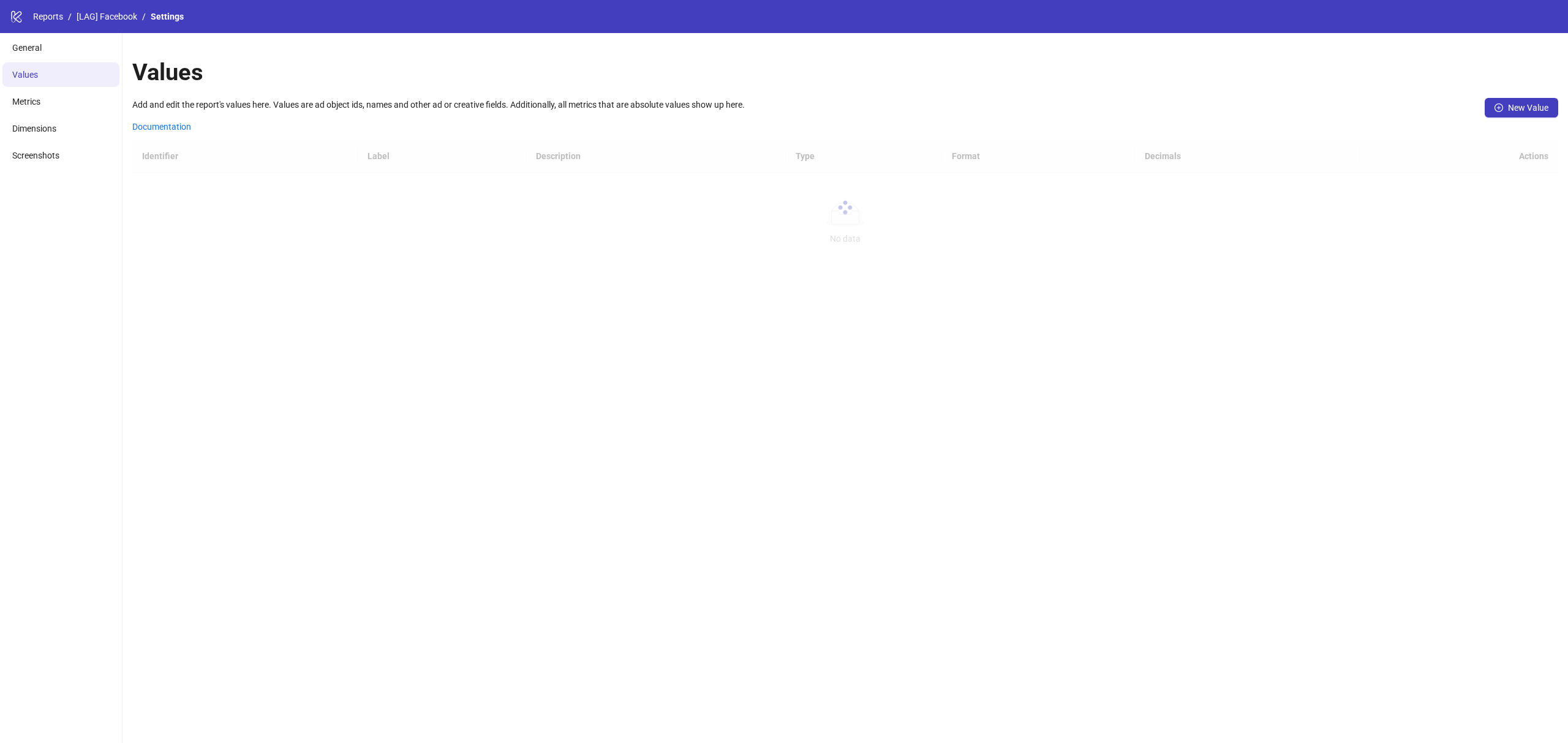
click at [69, 81] on li "Values" at bounding box center [60, 74] width 117 height 25
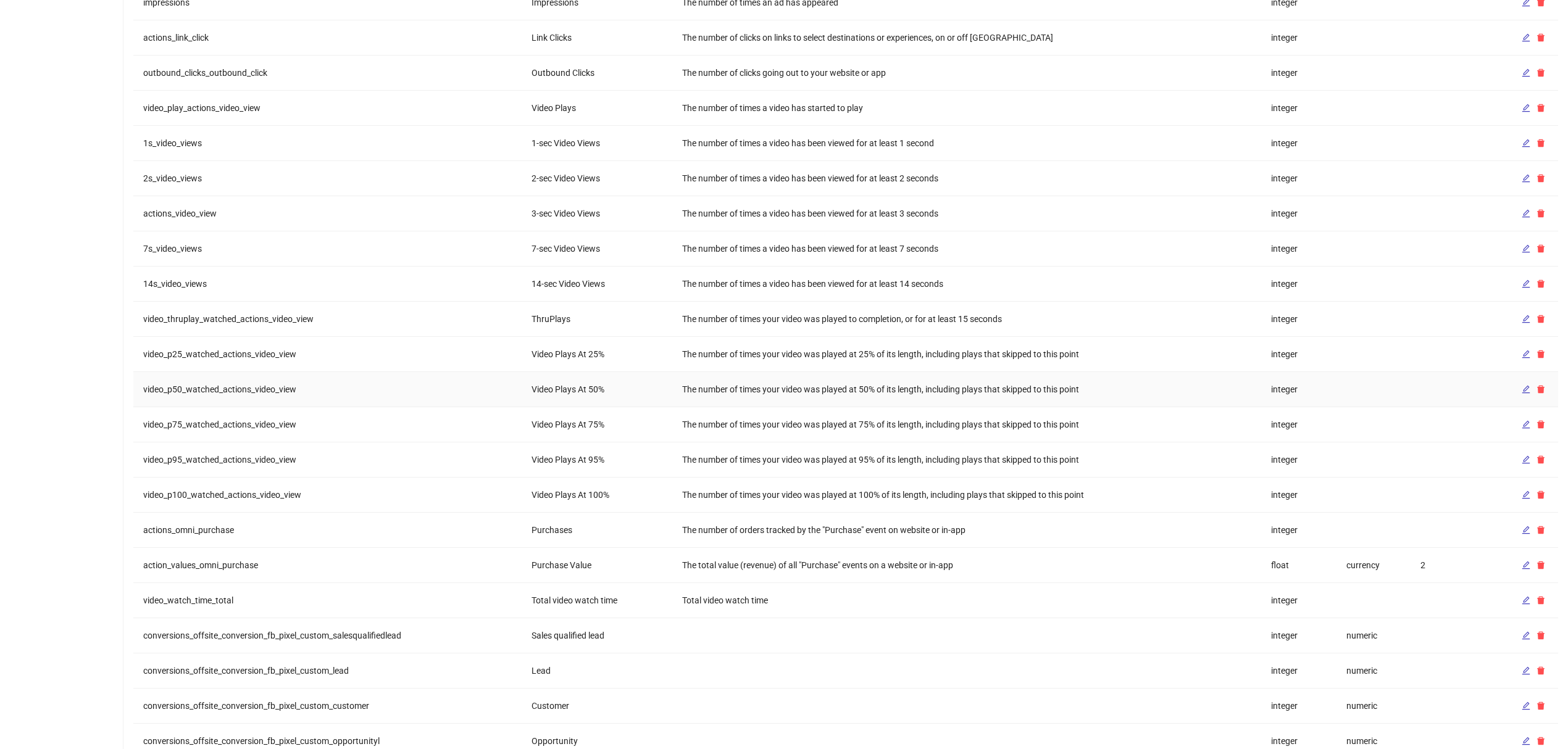
scroll to position [860, 0]
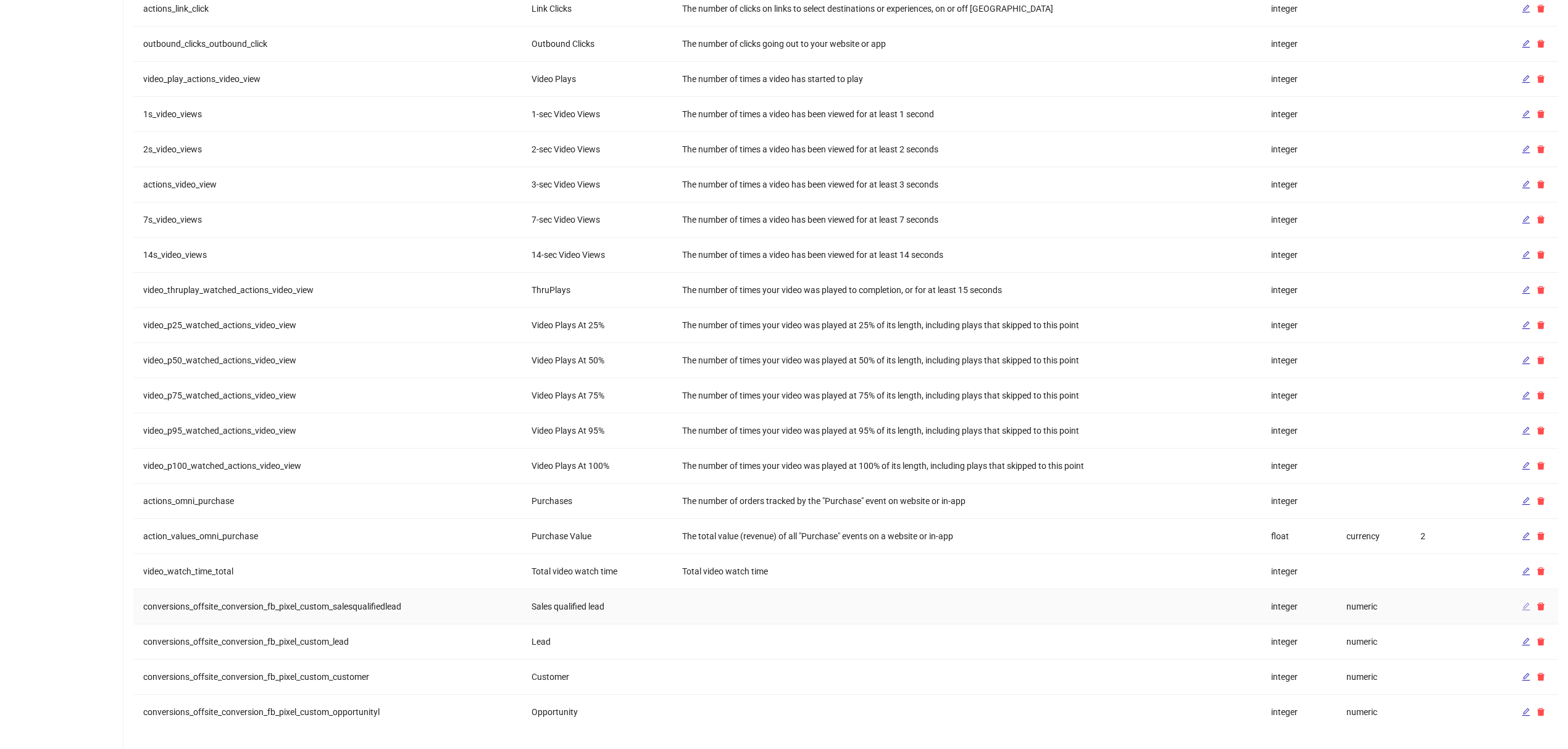
click at [1529, 606] on icon "edit" at bounding box center [1527, 606] width 9 height 9
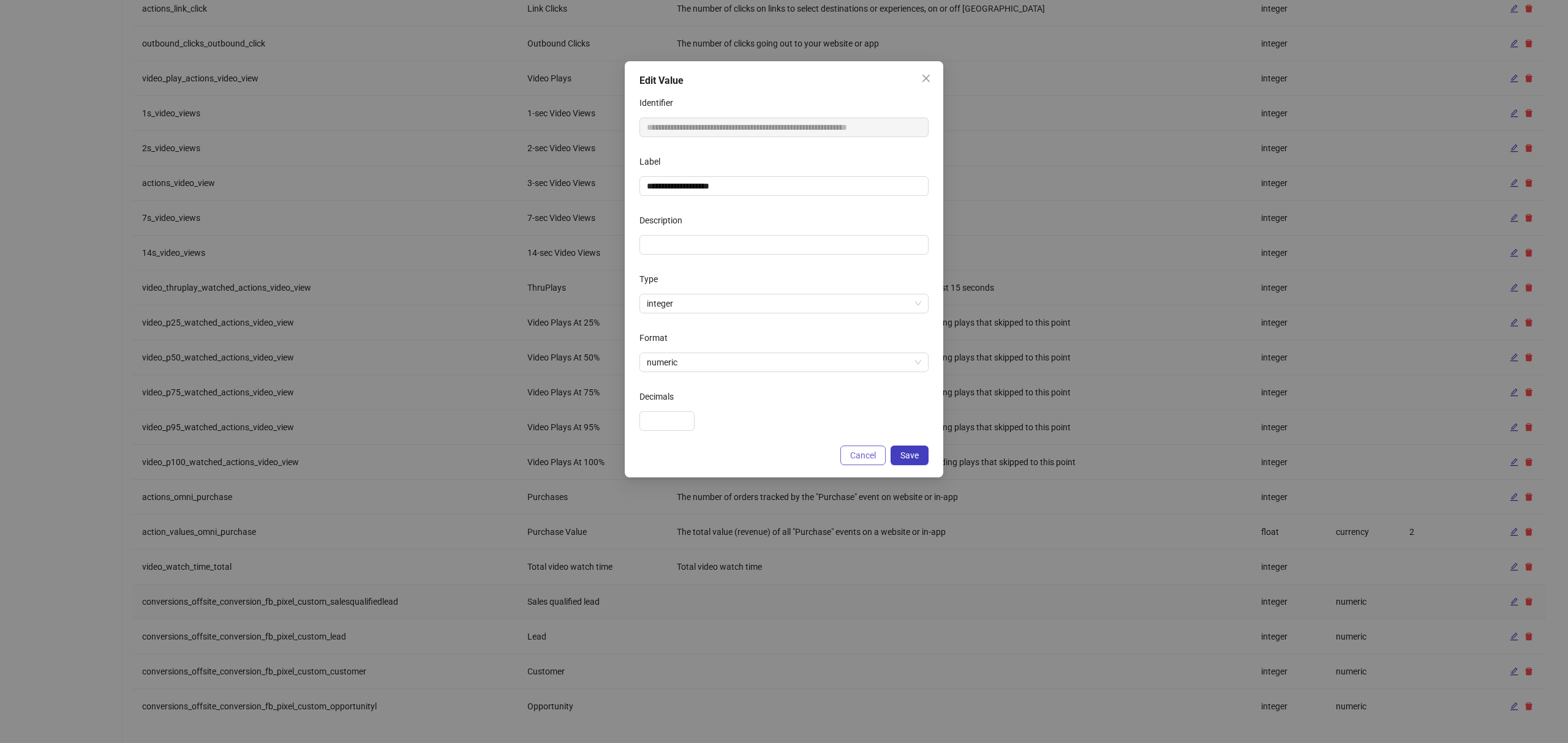
click at [854, 447] on button "Cancel" at bounding box center [863, 456] width 45 height 20
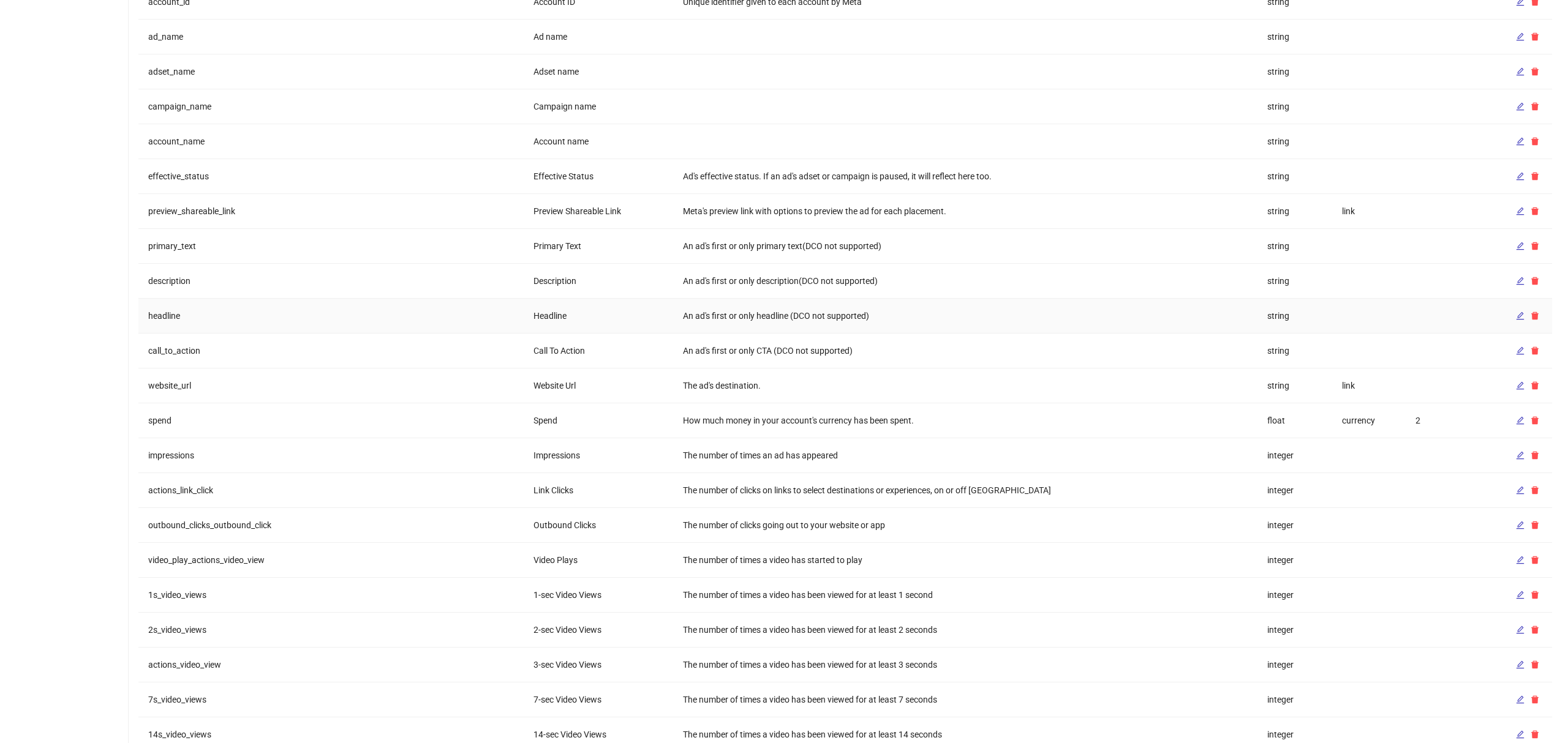
scroll to position [0, 0]
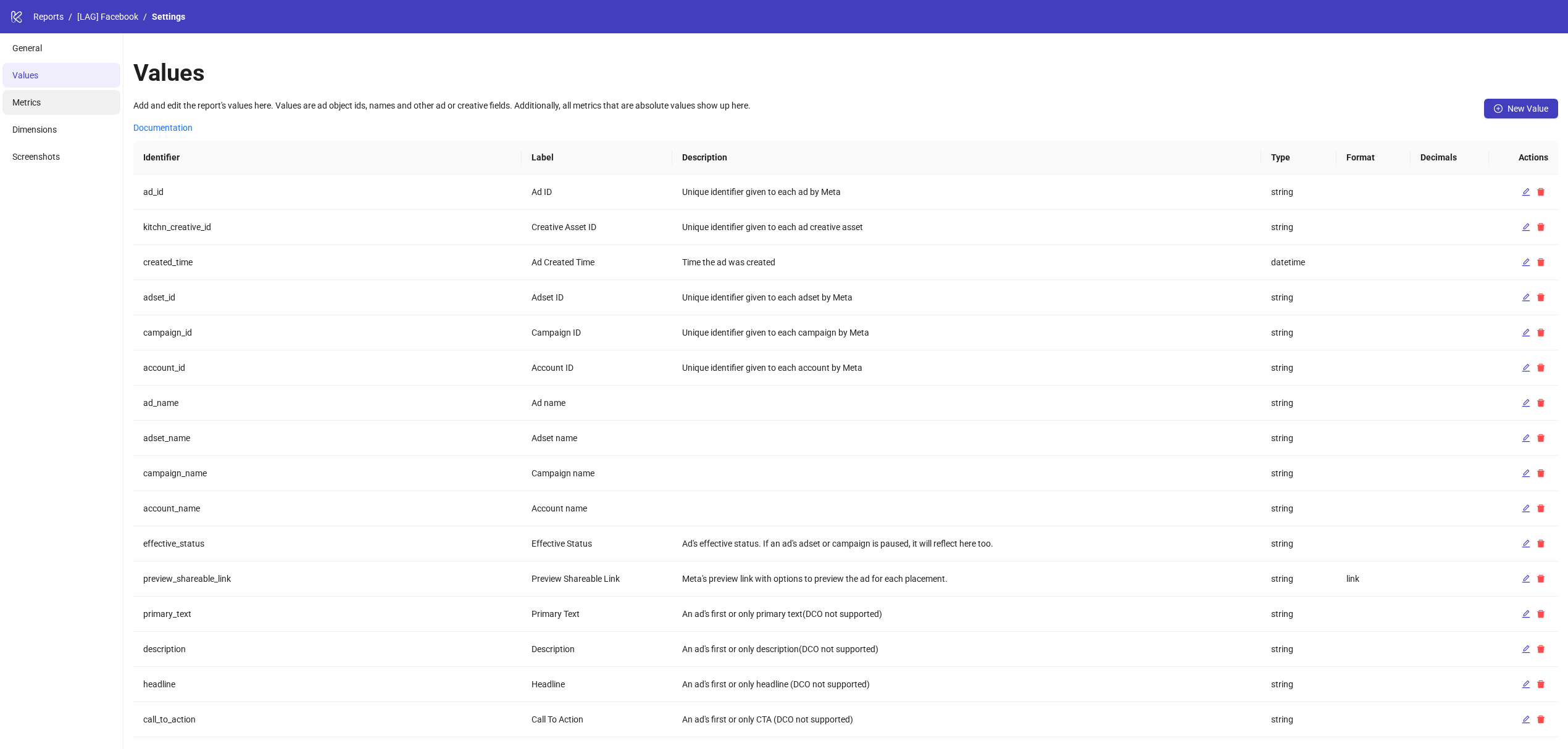
click at [62, 91] on li "Metrics" at bounding box center [61, 102] width 118 height 25
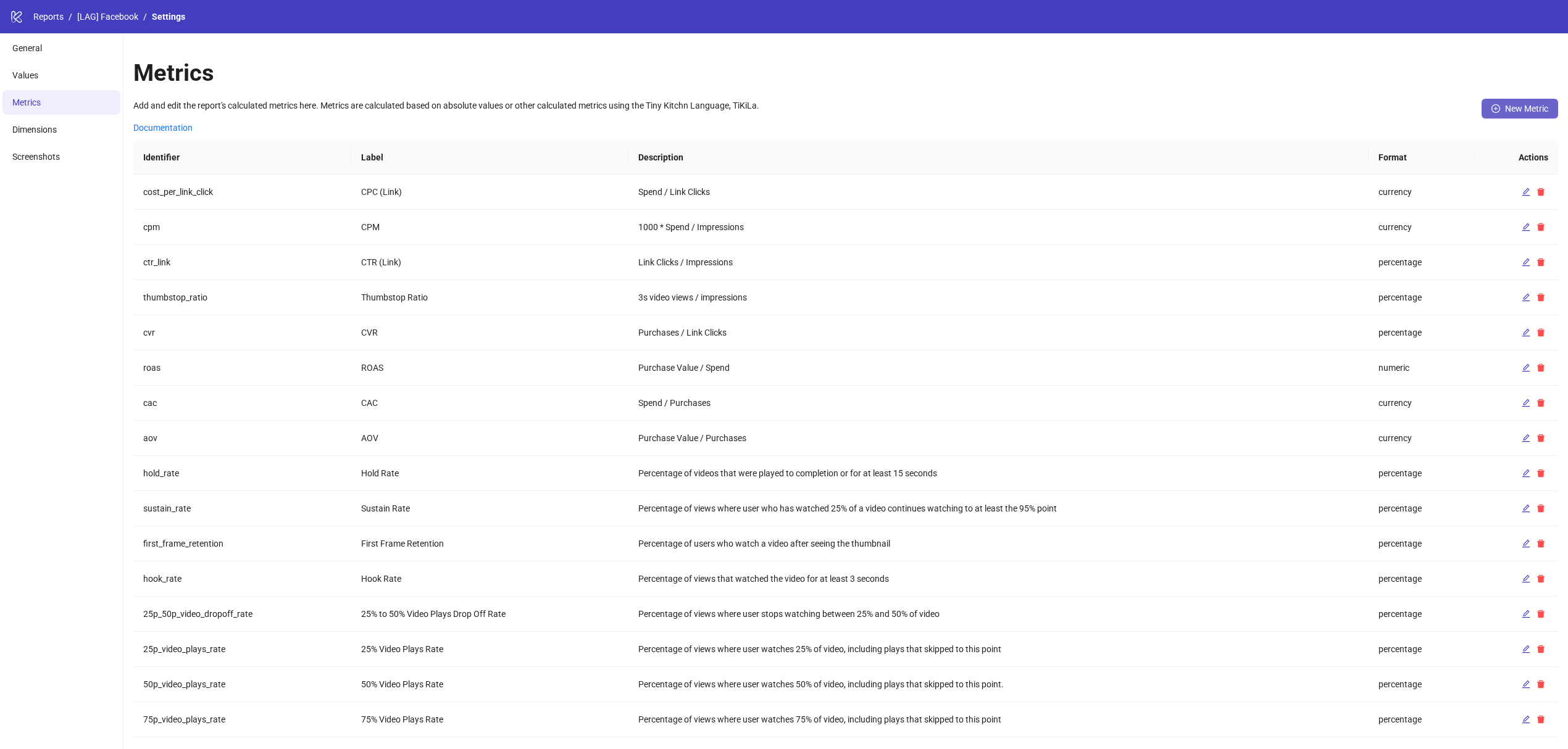
click at [1527, 112] on span "New Metric" at bounding box center [1527, 108] width 44 height 10
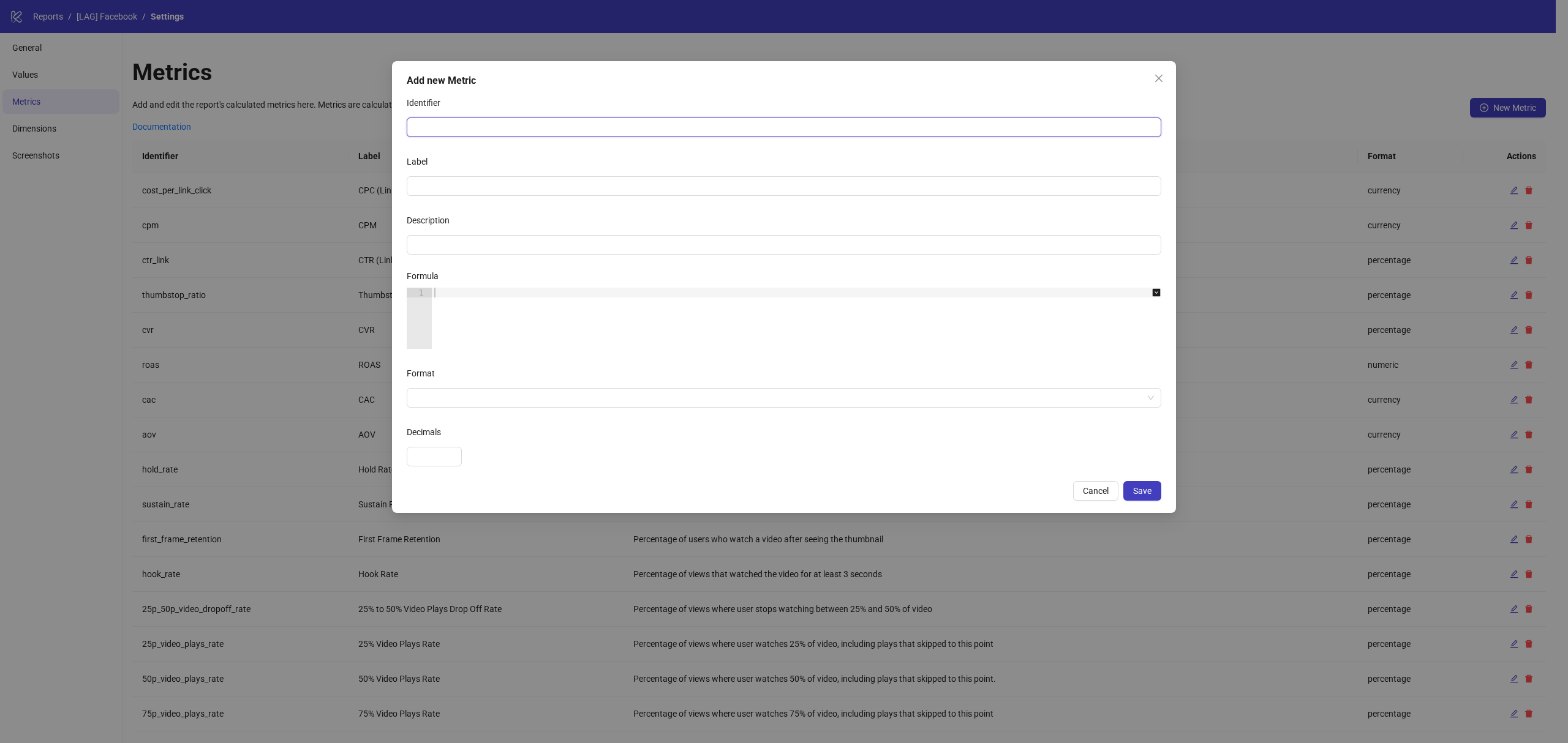
click at [456, 127] on input "Identifier" at bounding box center [784, 127] width 755 height 20
type input "**********"
click at [483, 317] on div at bounding box center [803, 328] width 743 height 81
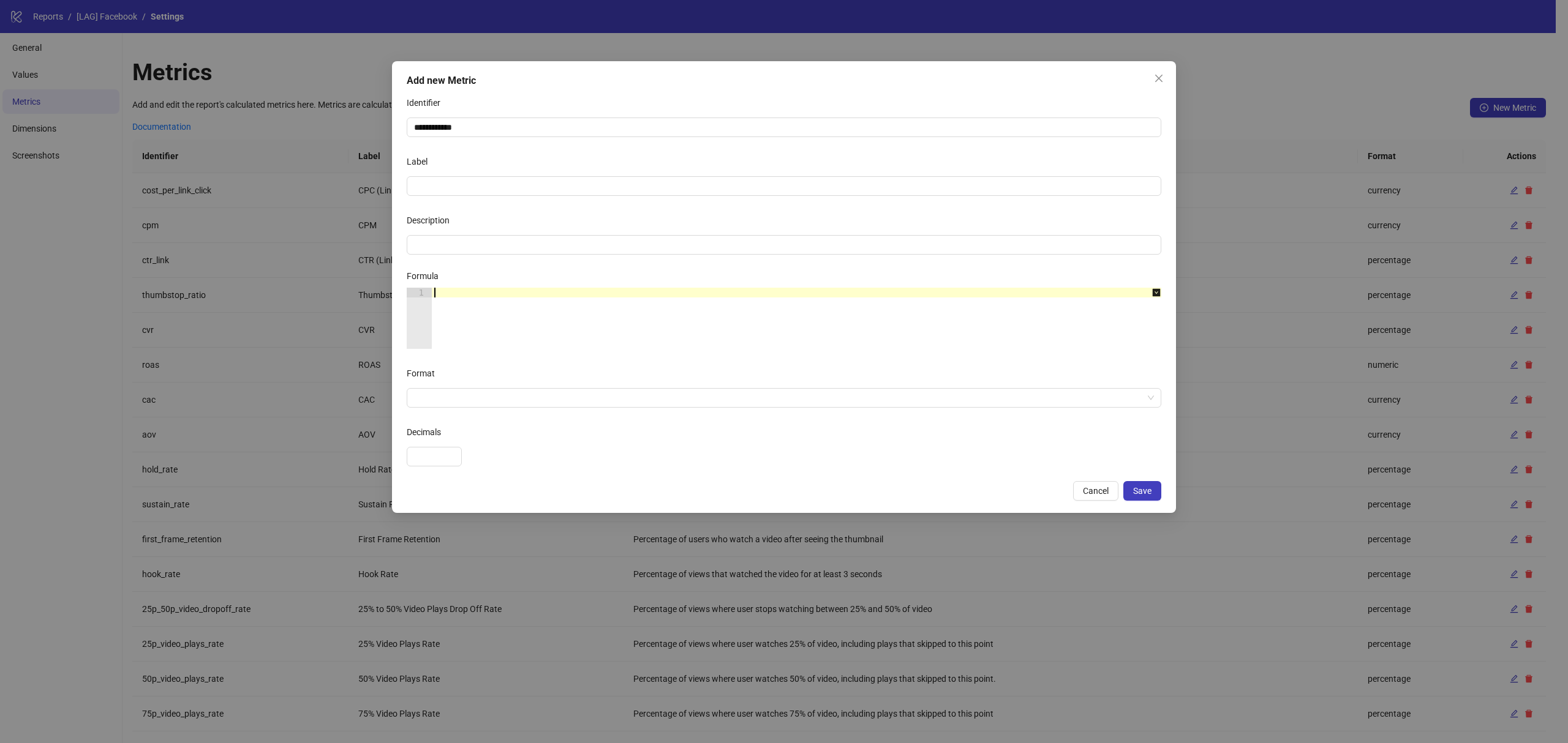
paste textarea "**********"
type textarea "**********"
click at [582, 311] on div "{{ divideOrZero(inputData('/spend'), inputData('conversions_offsite_conversion_…" at bounding box center [803, 328] width 743 height 81
click at [697, 306] on div "{{ divideOrZero(inputData('/spend'), inputData('conversions_offsite_conversion_…" at bounding box center [803, 328] width 743 height 81
drag, startPoint x: 765, startPoint y: 301, endPoint x: 780, endPoint y: 301, distance: 15.0
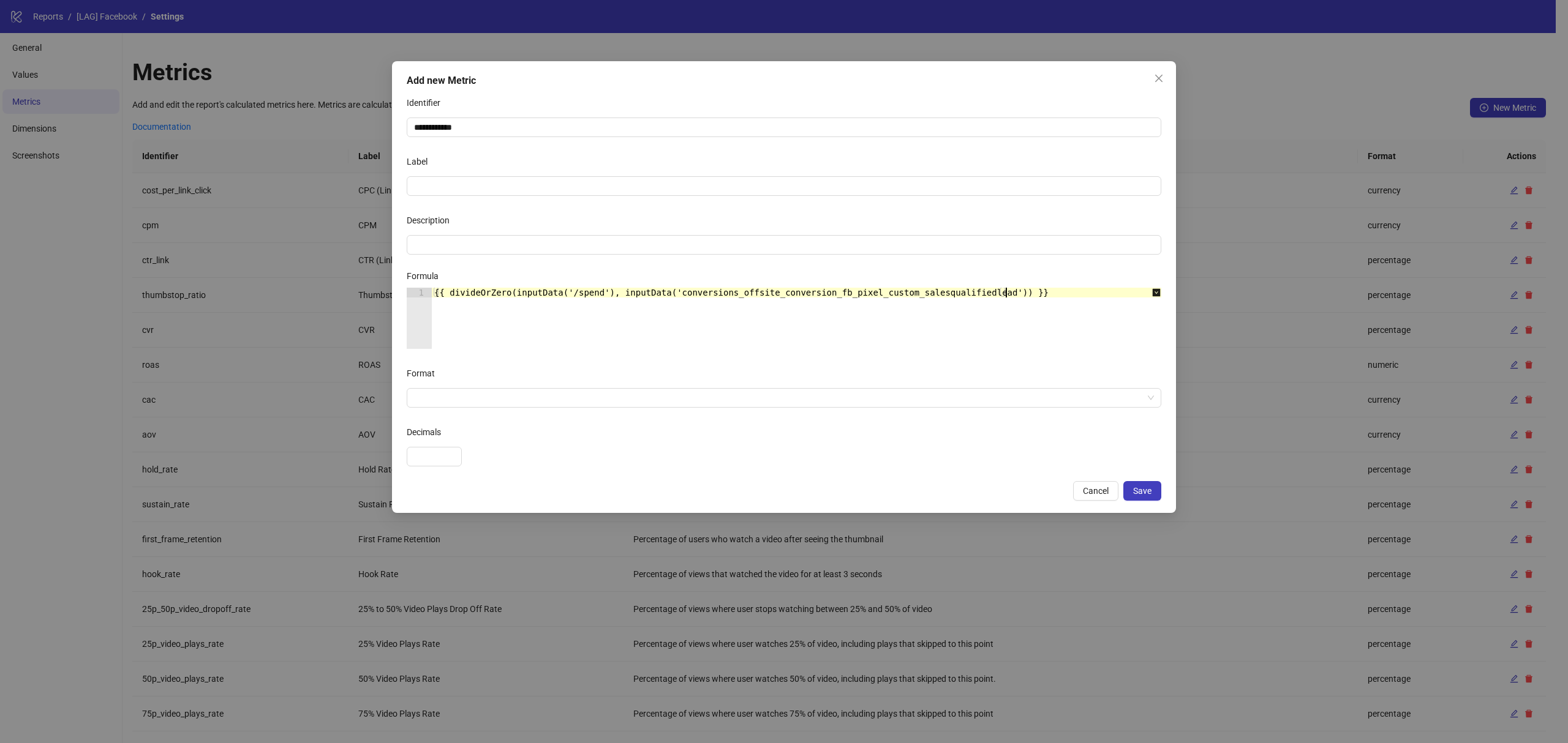
click at [767, 301] on div "{{ divideOrZero(inputData('/spend'), inputData('conversions_offsite_conversion_…" at bounding box center [803, 328] width 743 height 81
drag, startPoint x: 811, startPoint y: 297, endPoint x: 859, endPoint y: 285, distance: 49.5
click at [813, 297] on div "{{ divideOrZero(inputData('/spend'), inputData('conversions_offsite_conversion_…" at bounding box center [803, 328] width 743 height 81
click at [860, 284] on div "Formula" at bounding box center [784, 279] width 755 height 18
click at [796, 270] on div "Formula" at bounding box center [784, 279] width 755 height 18
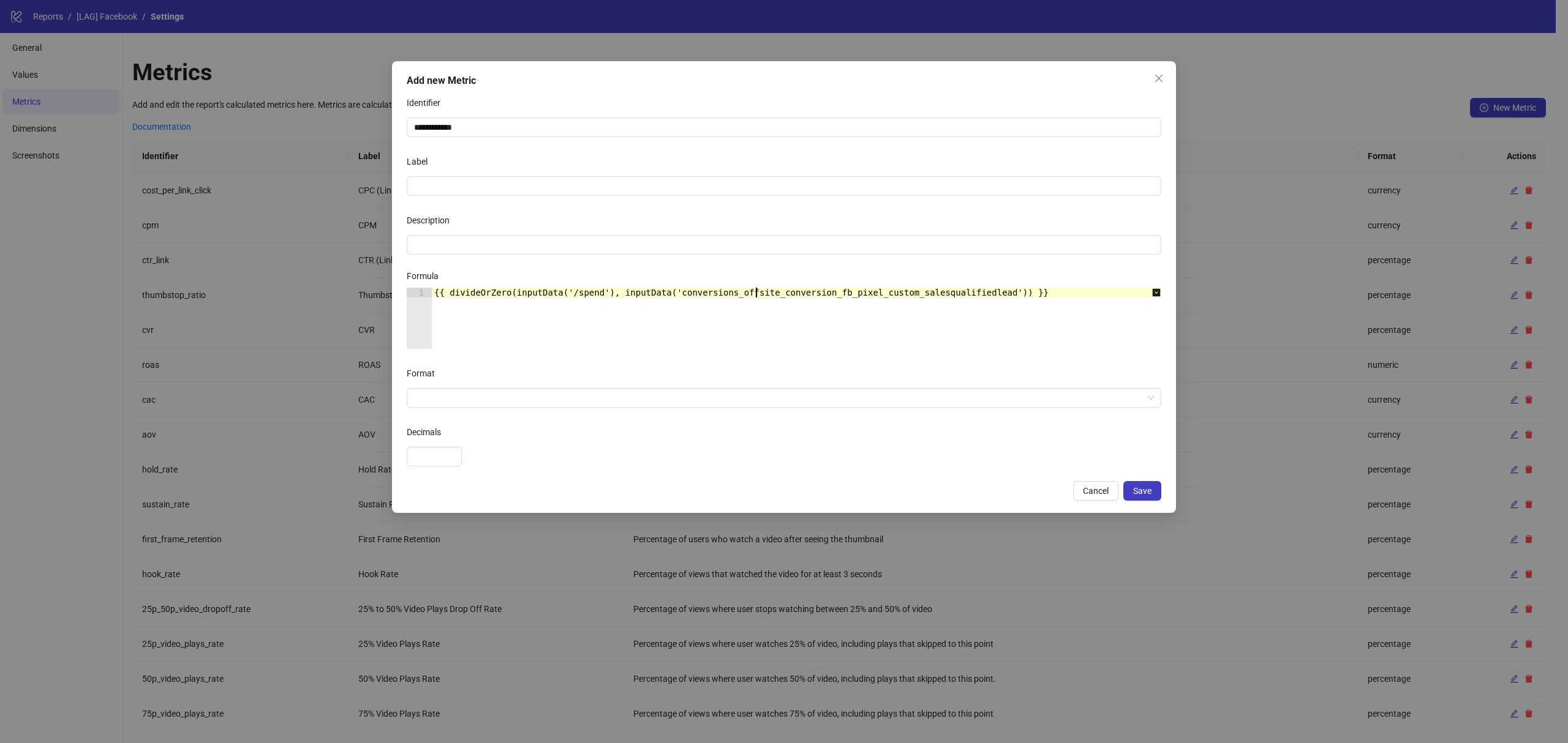
click at [755, 293] on div "{{ divideOrZero(inputData('/spend'), inputData('conversions_offsite_conversion_…" at bounding box center [803, 328] width 743 height 81
drag, startPoint x: 493, startPoint y: 381, endPoint x: 491, endPoint y: 393, distance: 12.2
click at [493, 385] on div "Format" at bounding box center [784, 376] width 755 height 25
click at [491, 393] on input "Format" at bounding box center [779, 398] width 729 height 18
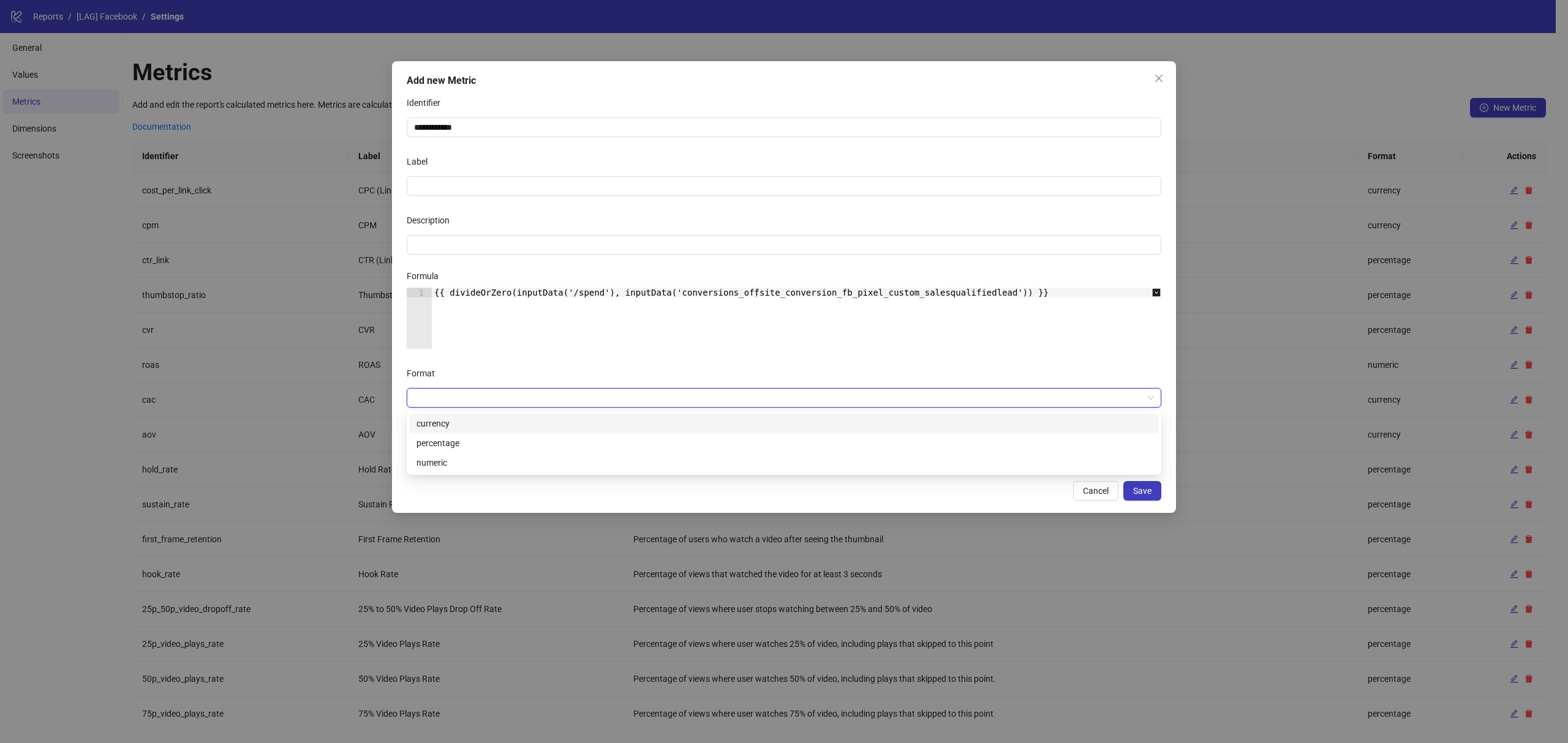
click at [461, 427] on div "currency" at bounding box center [784, 423] width 735 height 13
click at [428, 449] on input "Decimals" at bounding box center [434, 456] width 54 height 18
type input "*"
click at [1140, 486] on span "Save" at bounding box center [1143, 491] width 18 height 10
click at [480, 184] on input "Label" at bounding box center [784, 186] width 755 height 20
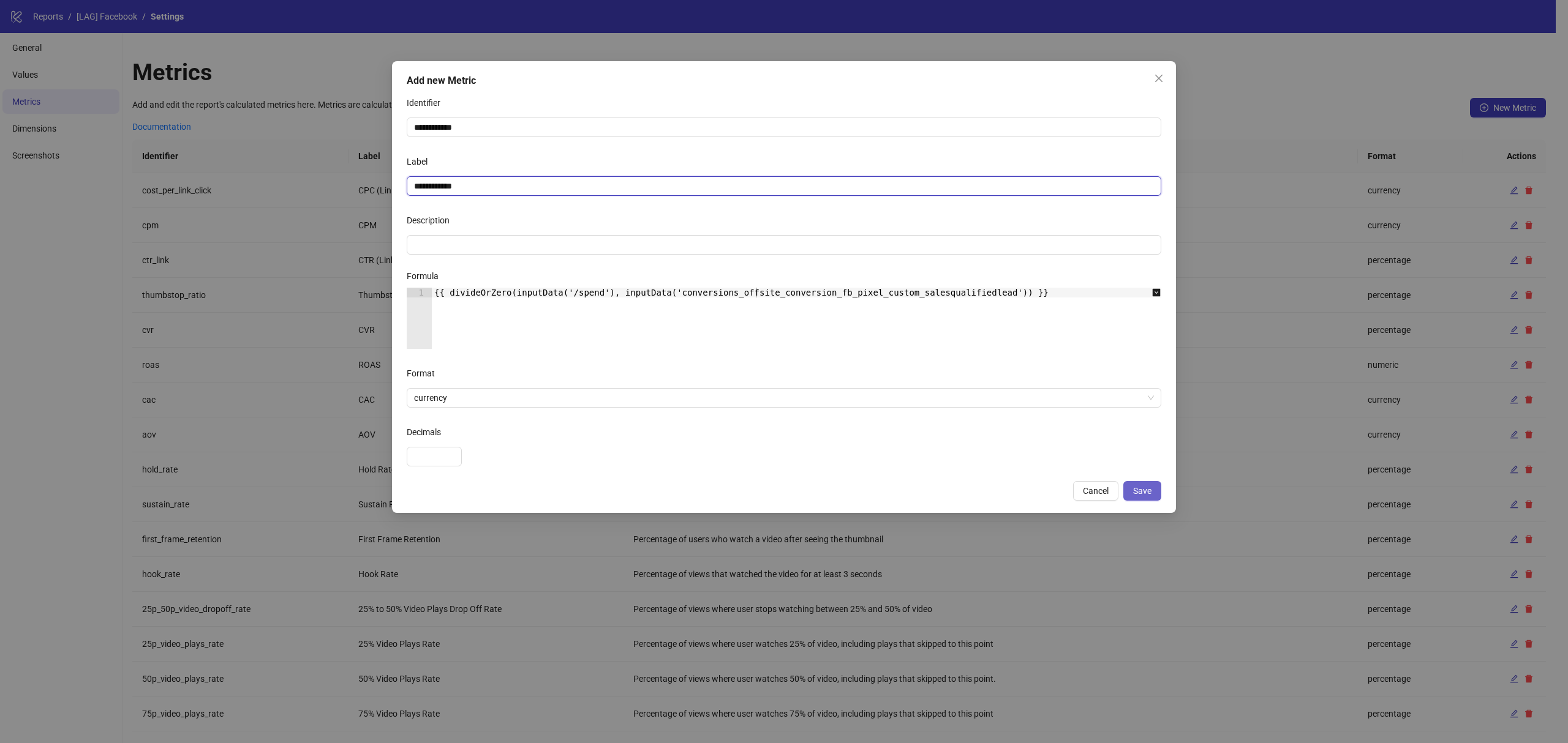
type input "**********"
click at [1152, 497] on button "Save" at bounding box center [1143, 491] width 38 height 20
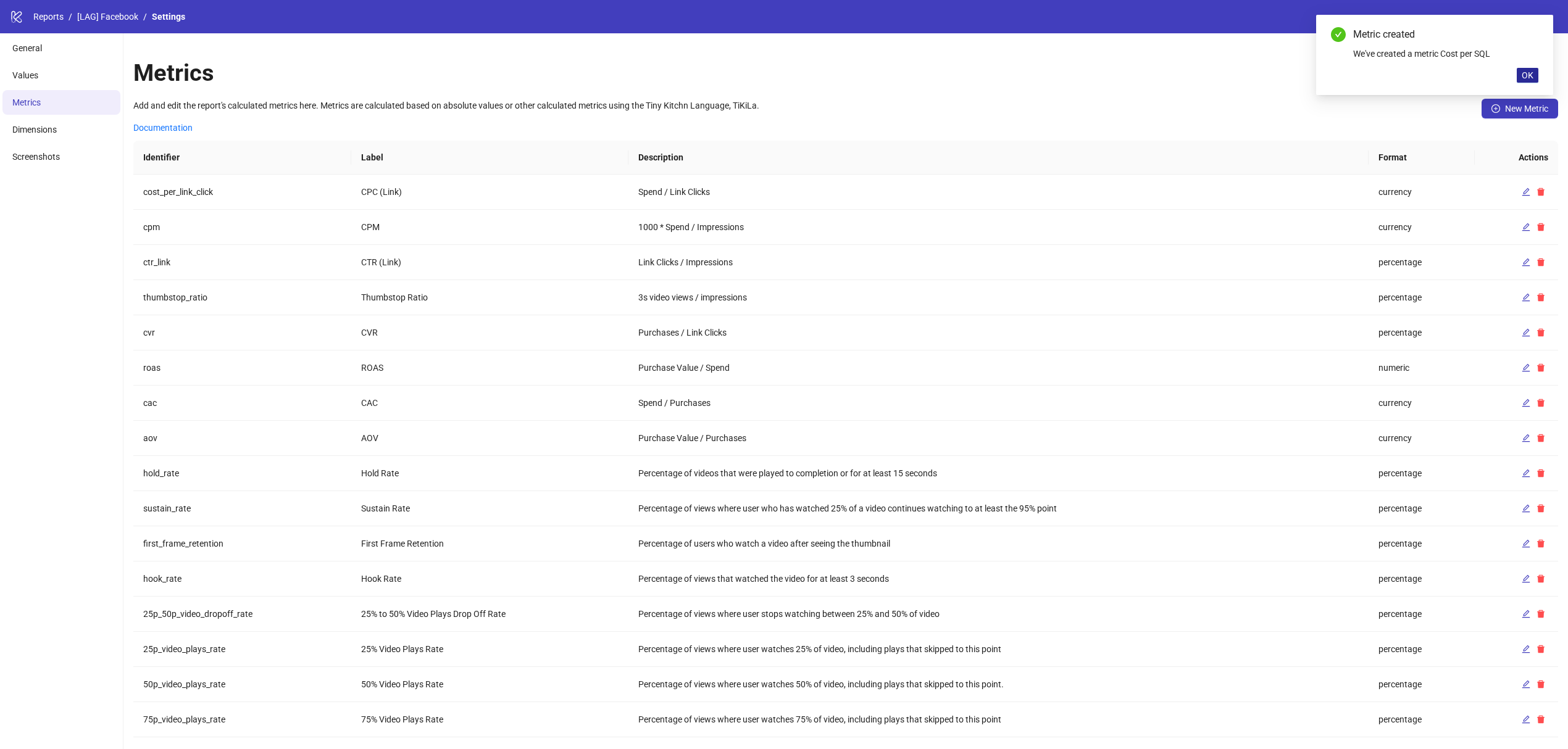
click at [1519, 80] on button "OK" at bounding box center [1528, 75] width 21 height 15
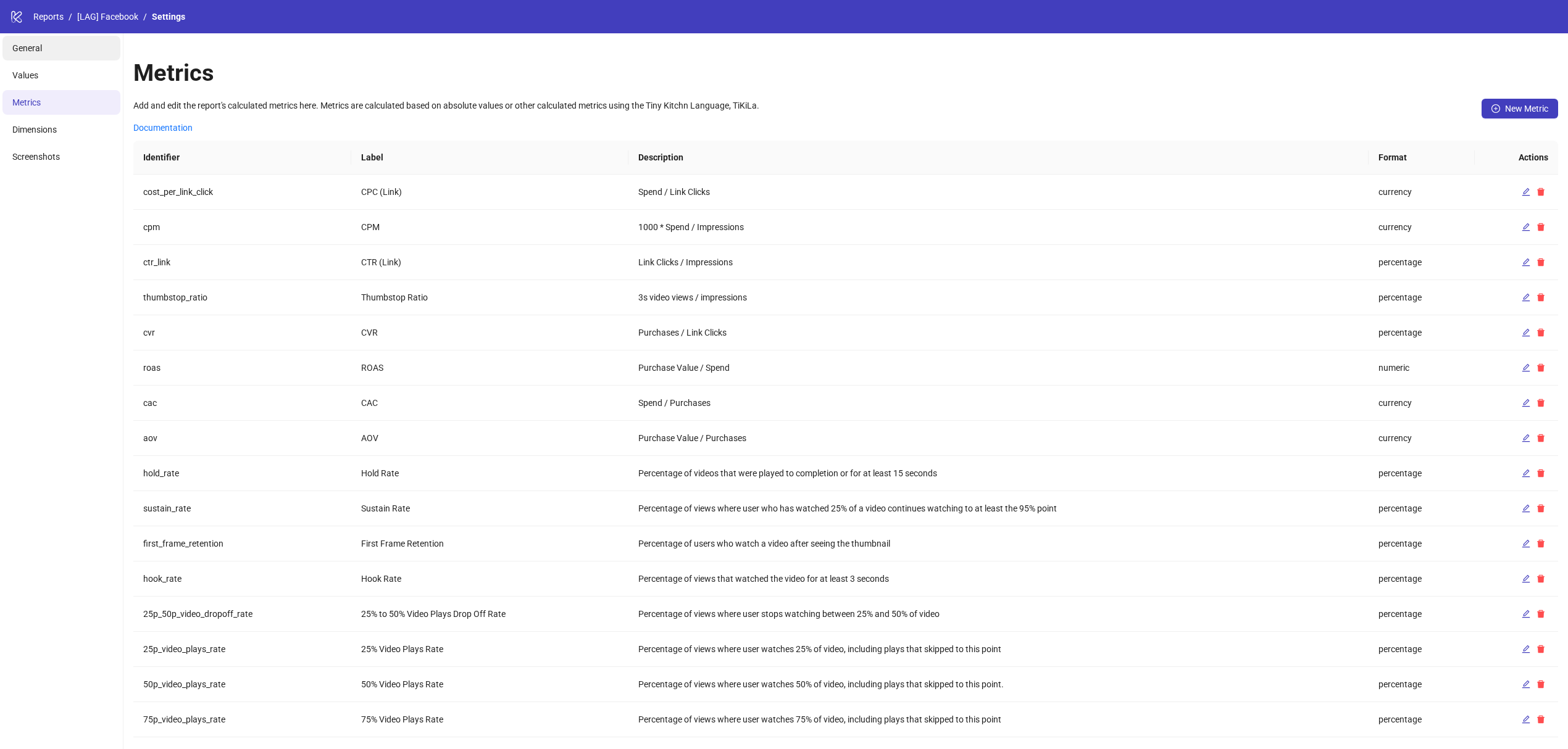
click at [39, 54] on li "General" at bounding box center [61, 48] width 118 height 25
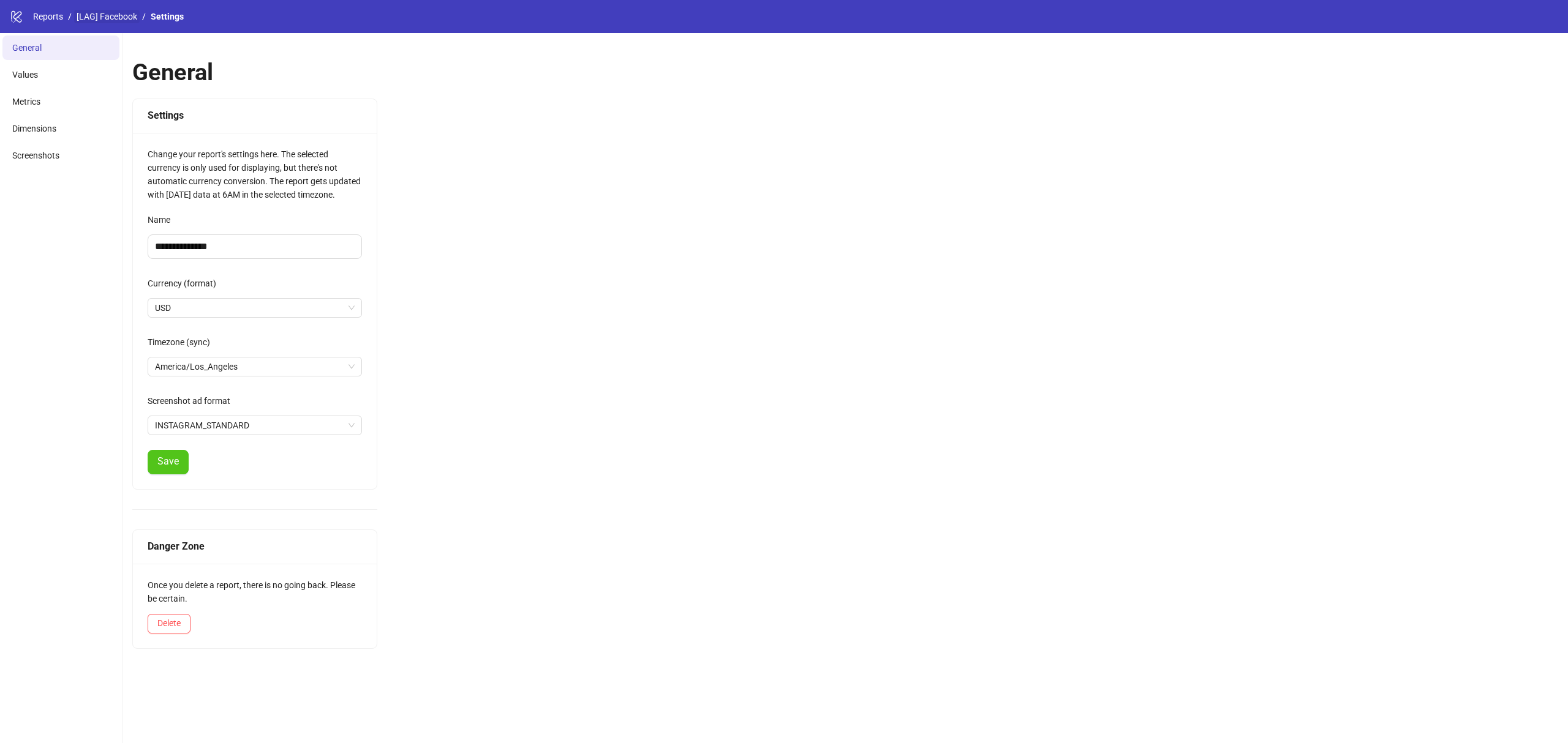
click at [84, 11] on link "[LAG] Facebook" at bounding box center [107, 16] width 66 height 13
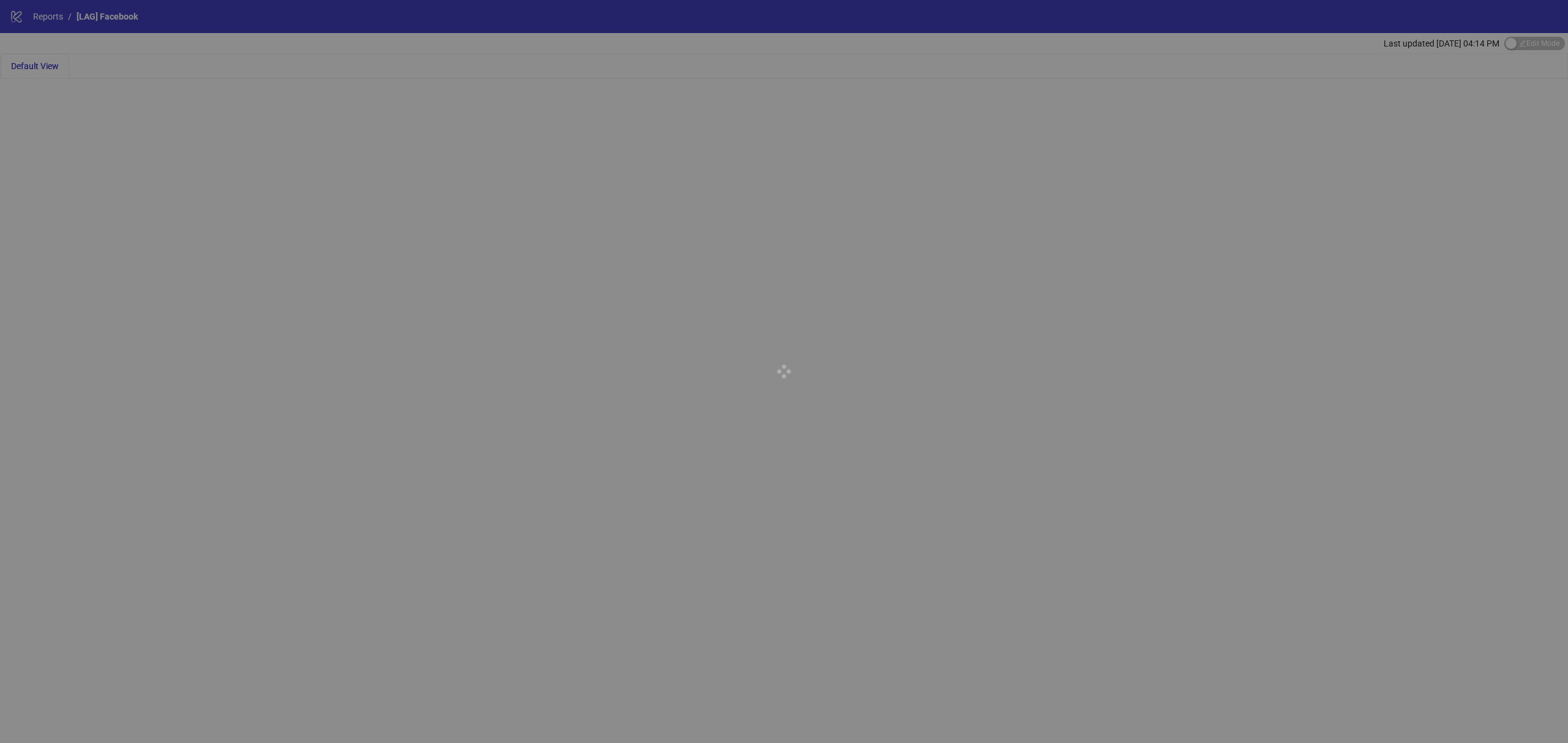
click at [1409, 74] on div at bounding box center [784, 372] width 1568 height 743
click at [1497, 38] on div at bounding box center [784, 372] width 1568 height 743
drag, startPoint x: 1499, startPoint y: 37, endPoint x: 1370, endPoint y: 22, distance: 129.9
click at [1499, 35] on div at bounding box center [784, 372] width 1568 height 743
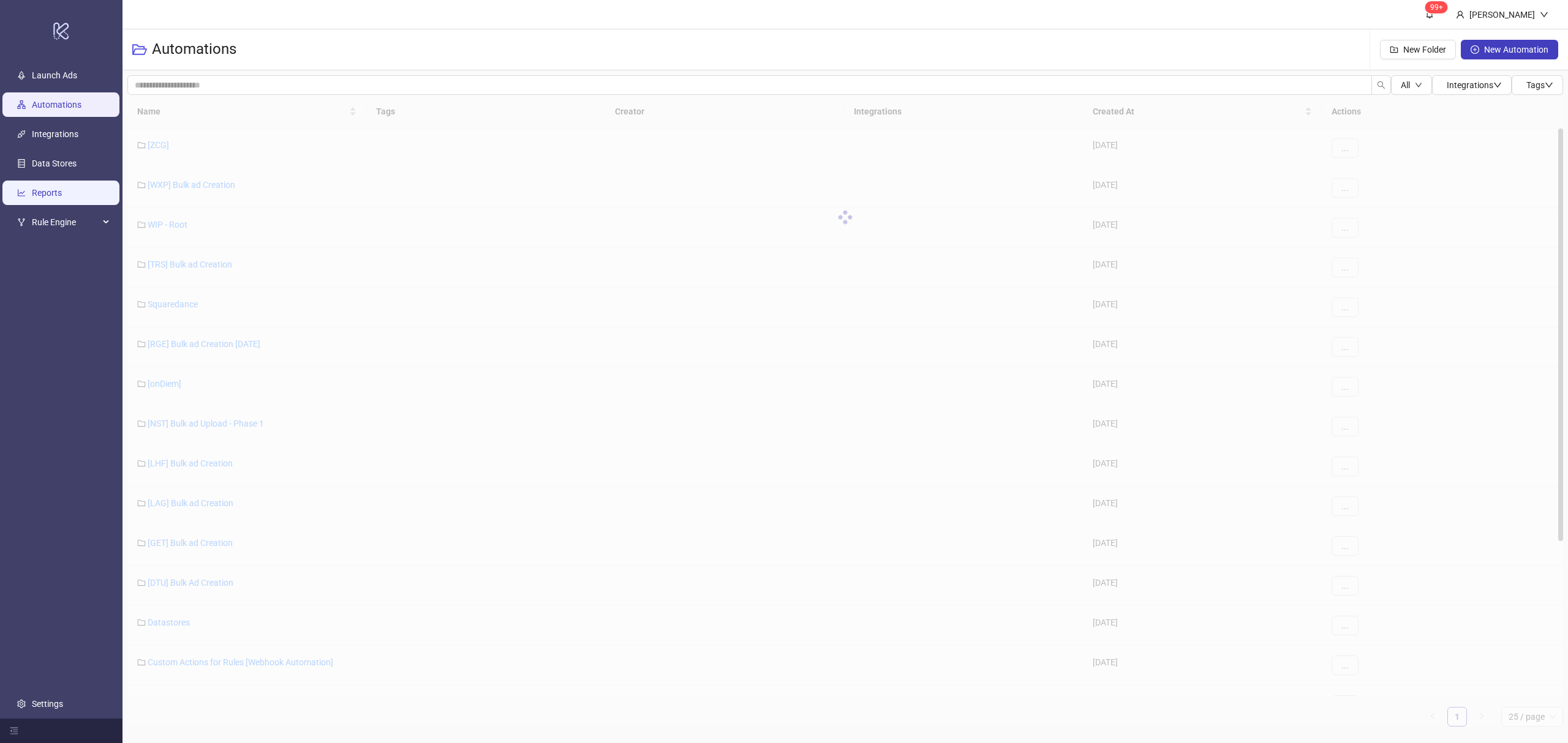
click at [62, 192] on link "Reports" at bounding box center [47, 193] width 30 height 10
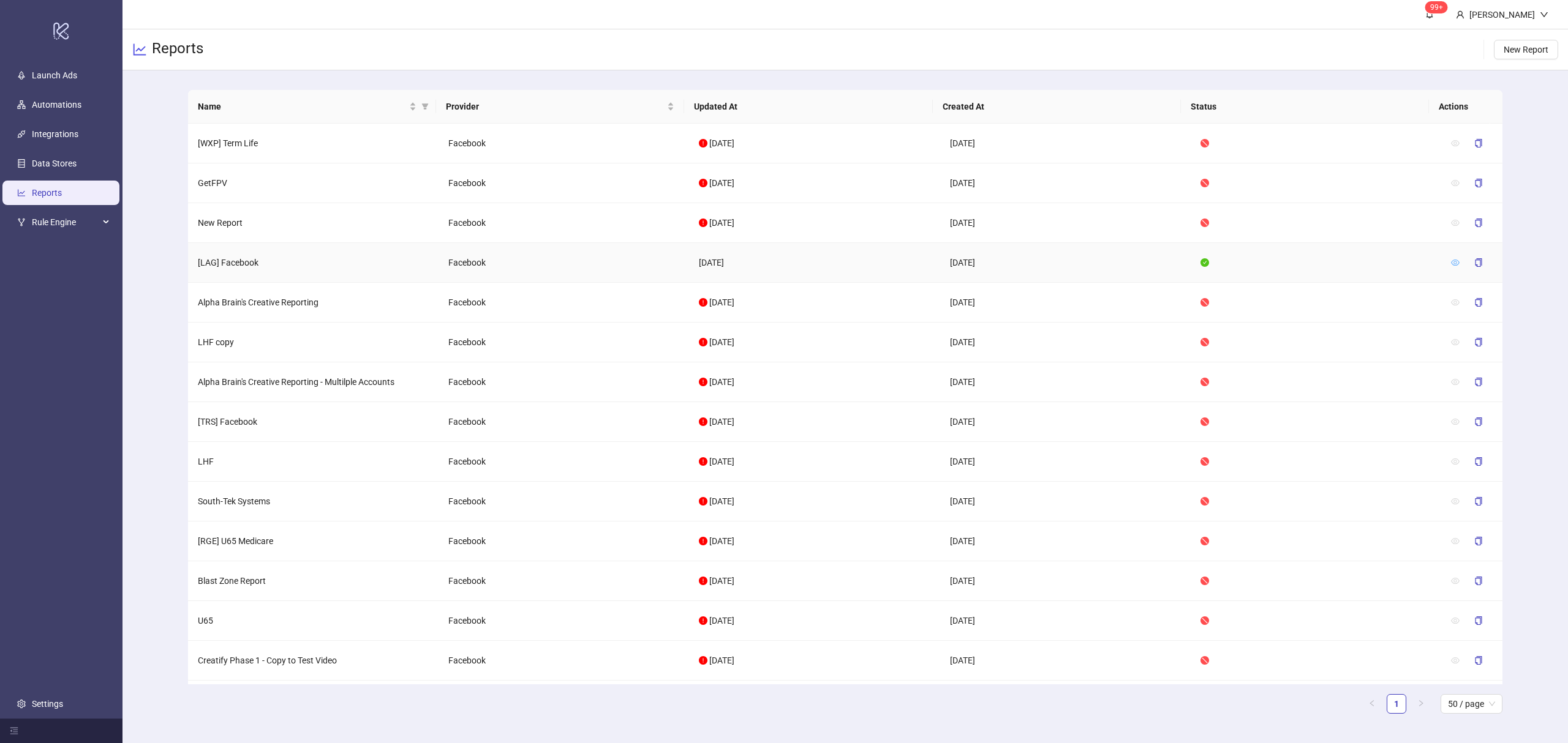
click at [1451, 260] on icon "eye" at bounding box center [1455, 263] width 8 height 8
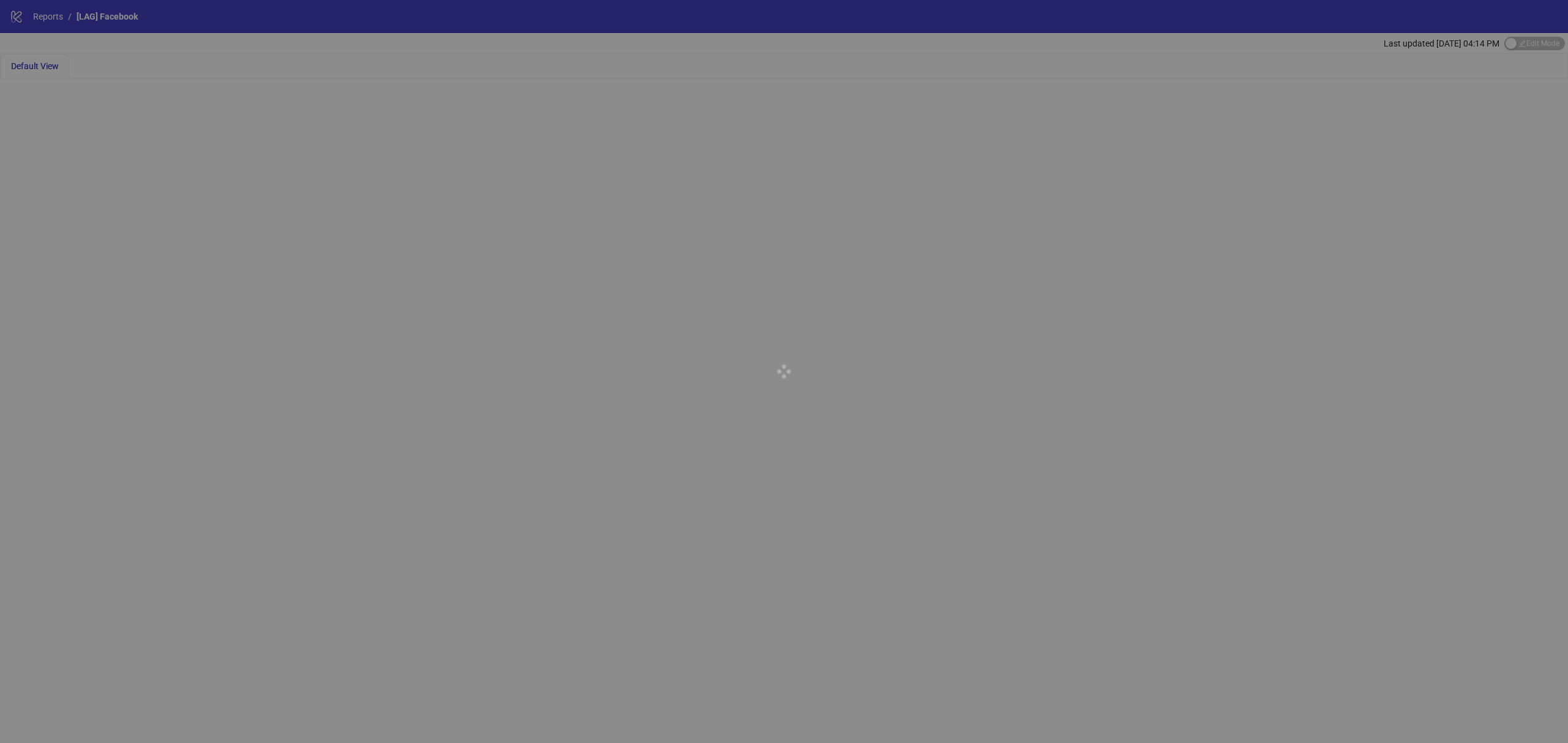
click at [1524, 39] on div at bounding box center [784, 372] width 1568 height 743
